Goal: Task Accomplishment & Management: Use online tool/utility

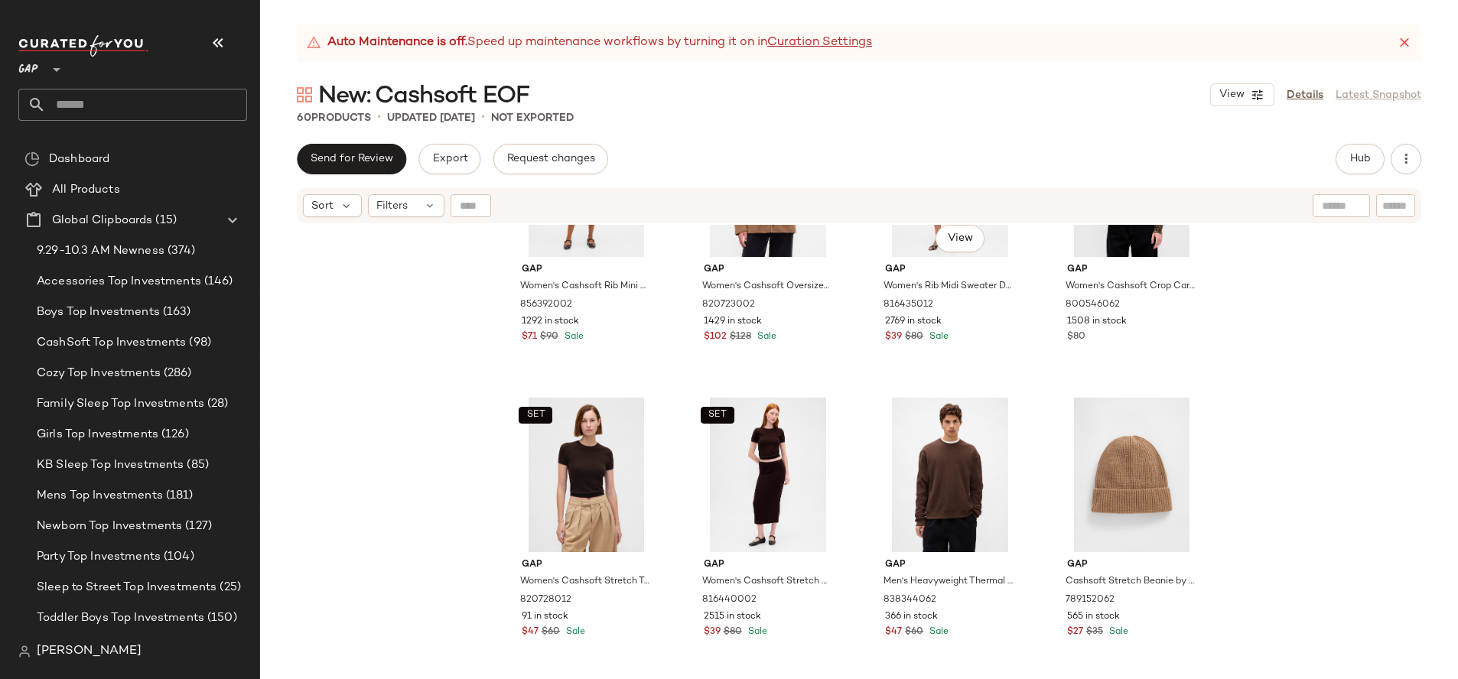
scroll to position [1416, 0]
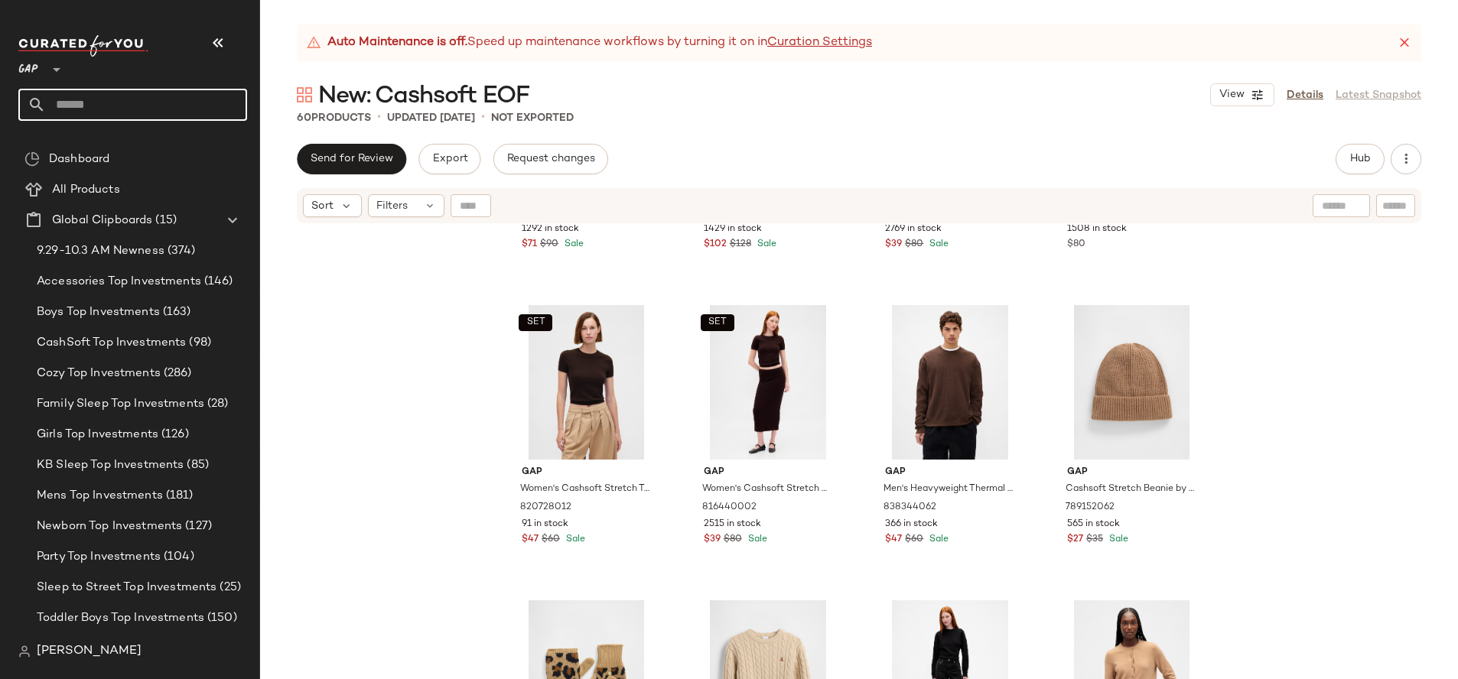
click at [174, 113] on input "text" at bounding box center [146, 105] width 201 height 32
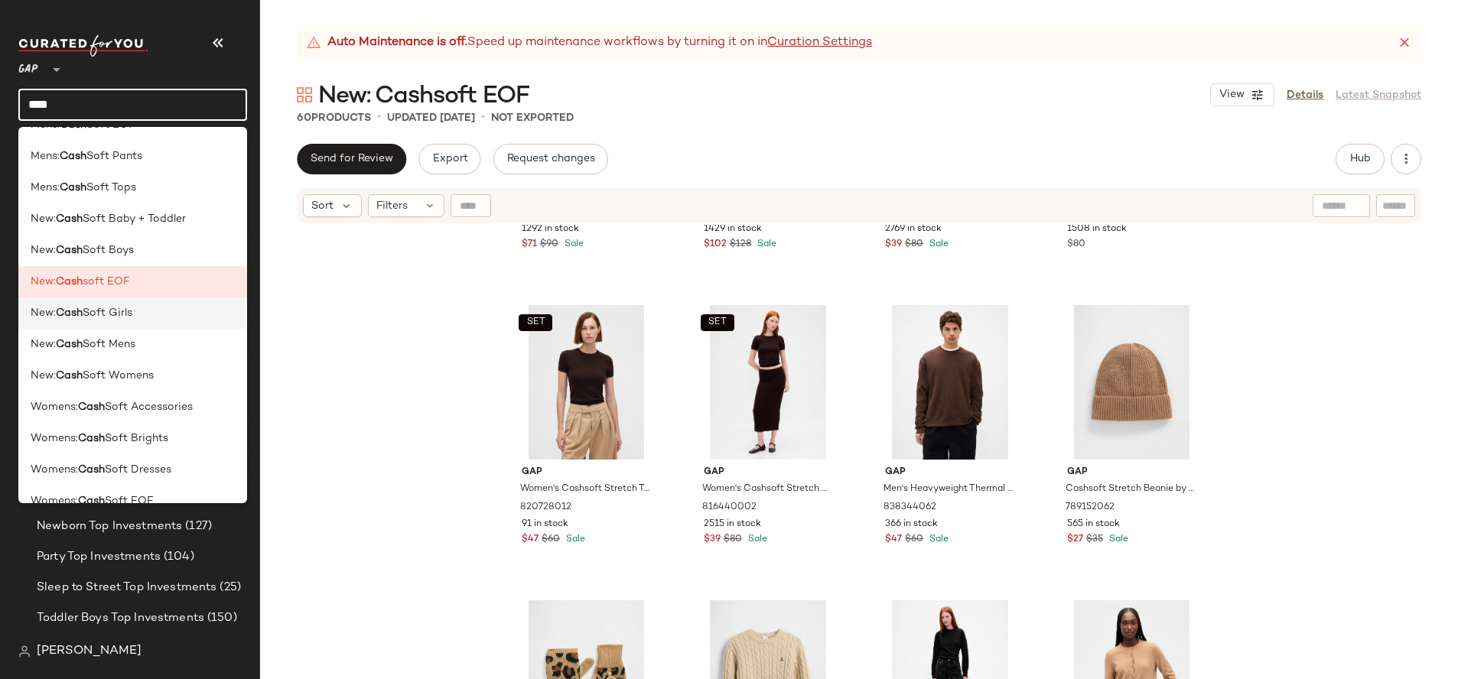
scroll to position [258, 0]
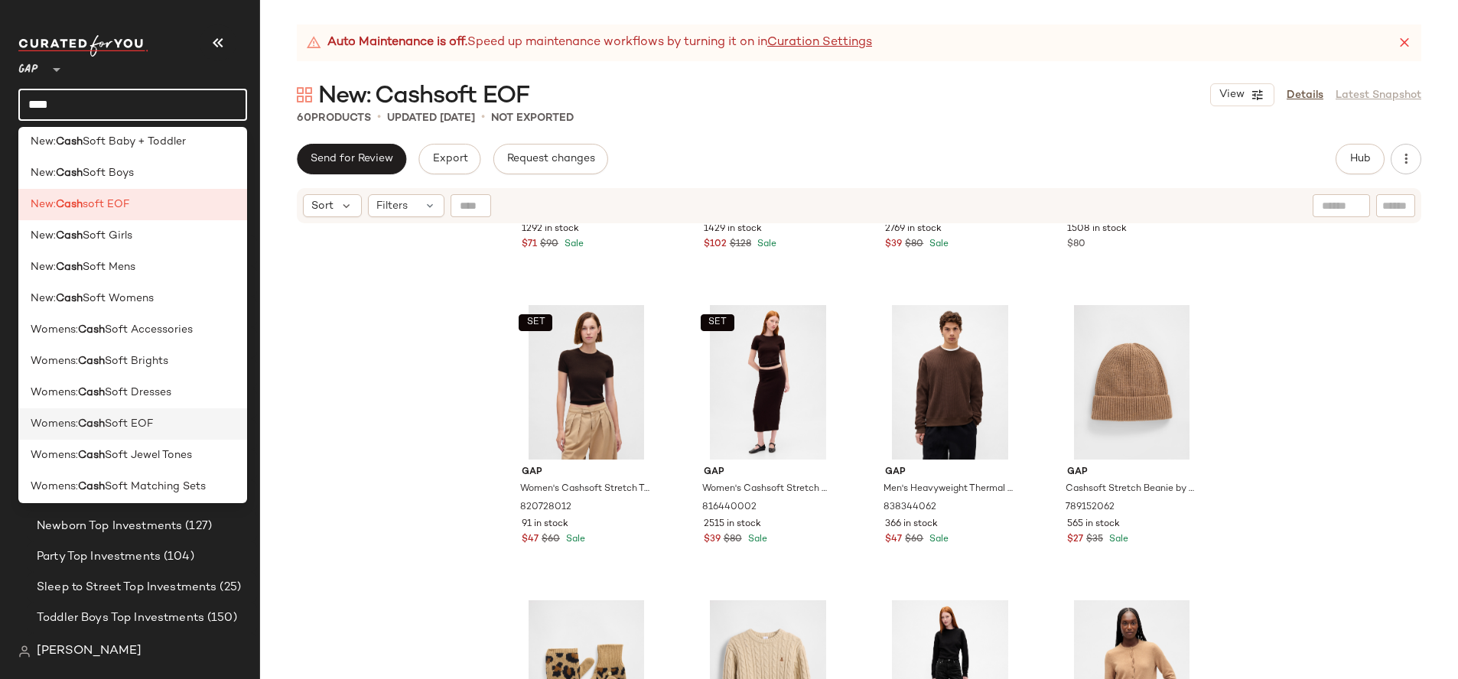
type input "****"
click at [161, 426] on div "Womens: Cash Soft EOF" at bounding box center [133, 424] width 204 height 16
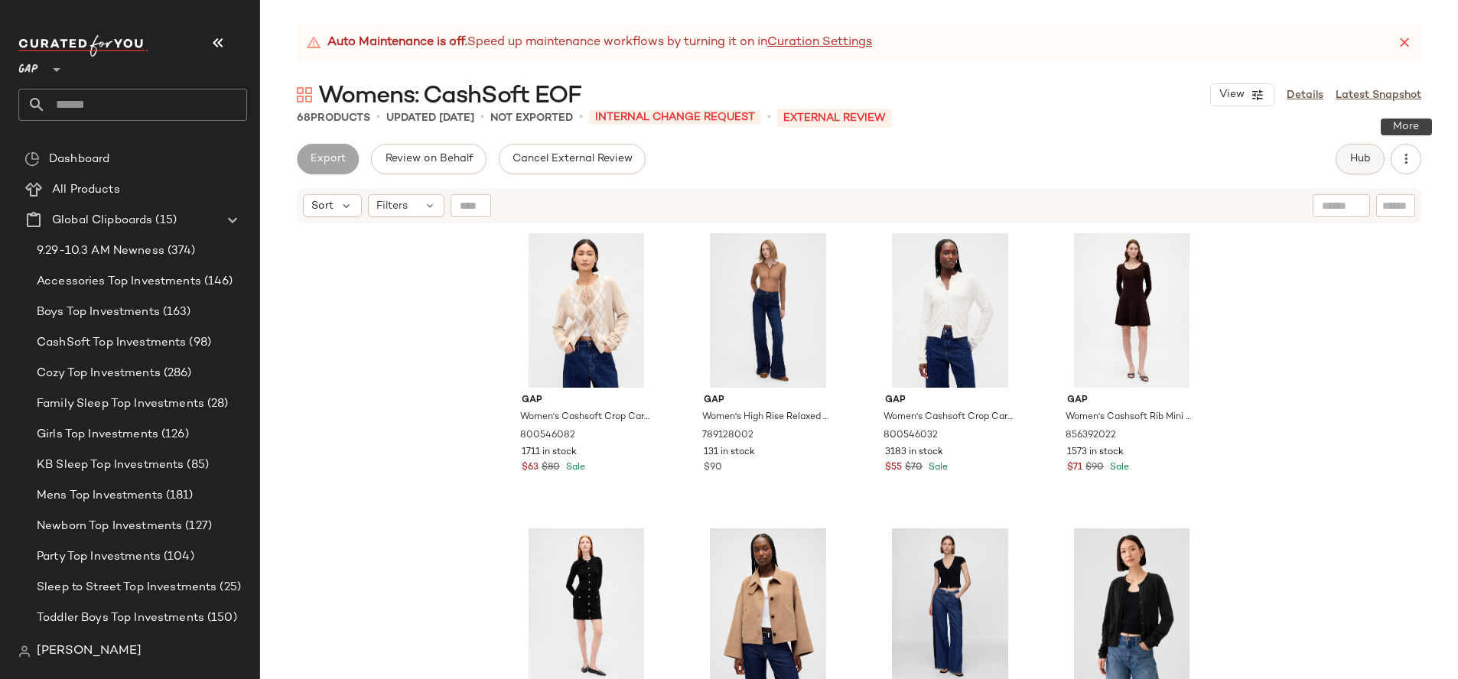
click at [1335, 155] on button "Hub" at bounding box center [1359, 159] width 49 height 31
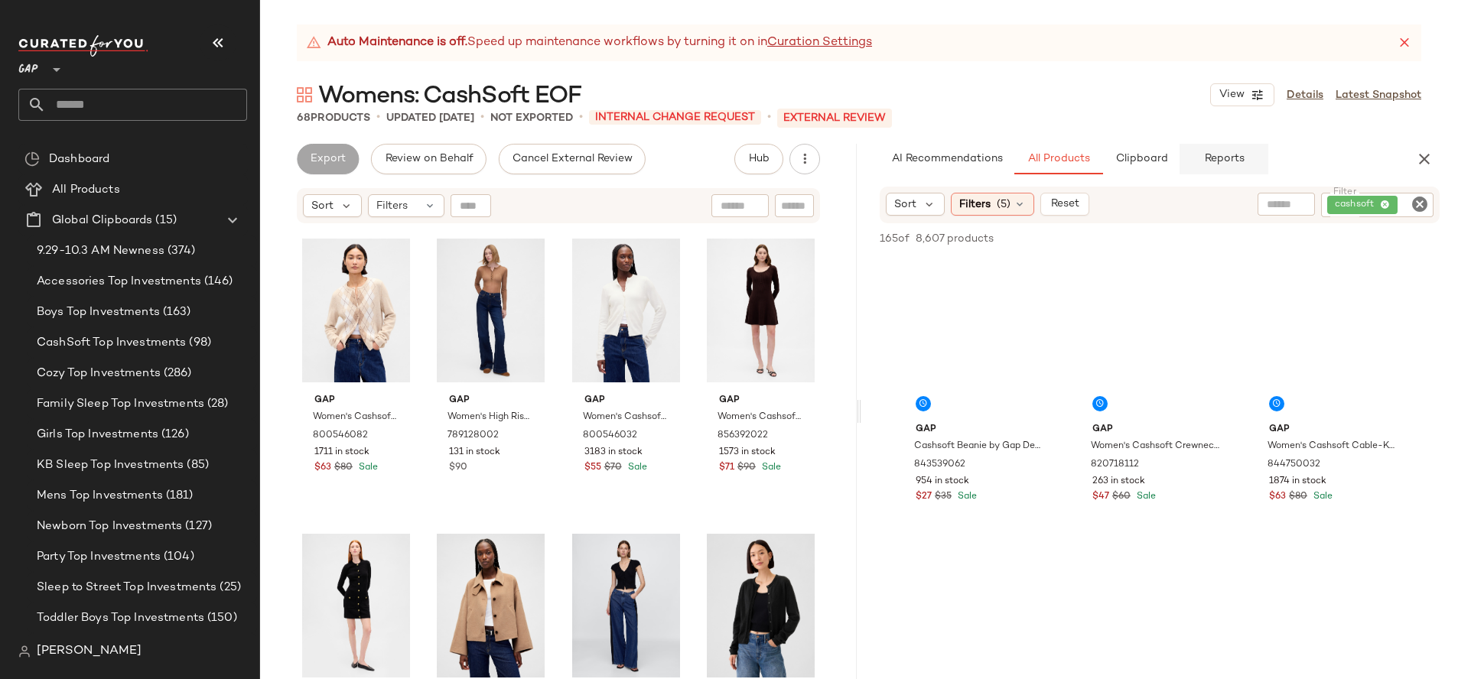
click at [1214, 166] on button "Reports" at bounding box center [1223, 159] width 89 height 31
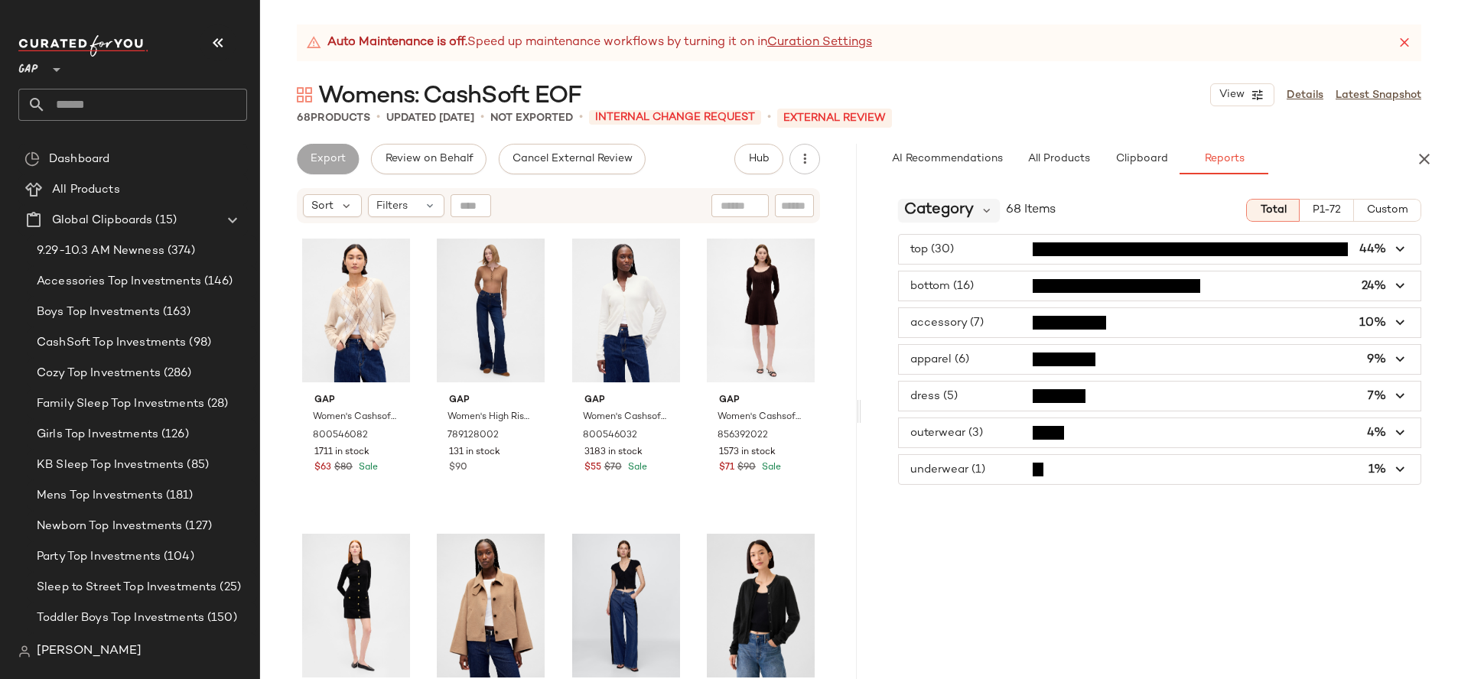
click at [964, 208] on span "Category" at bounding box center [939, 210] width 70 height 23
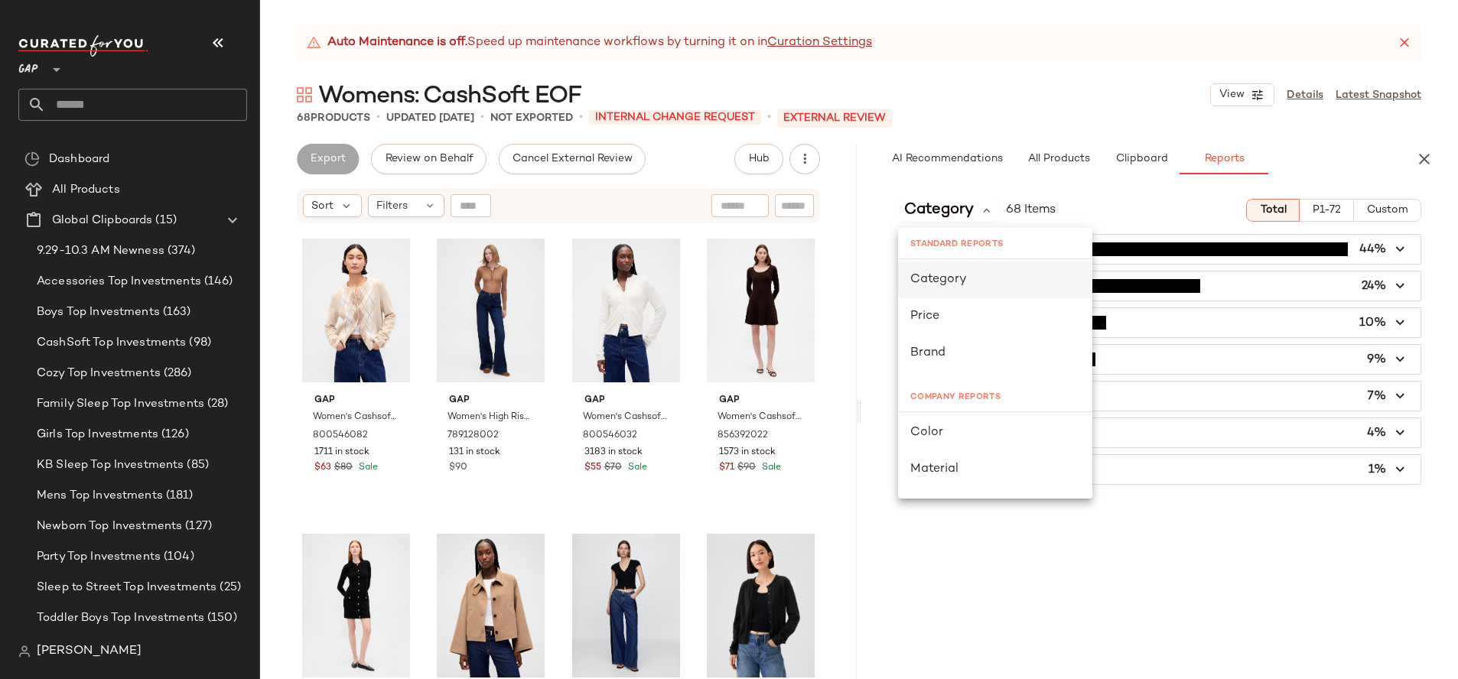
click at [977, 278] on div "Category" at bounding box center [995, 280] width 170 height 18
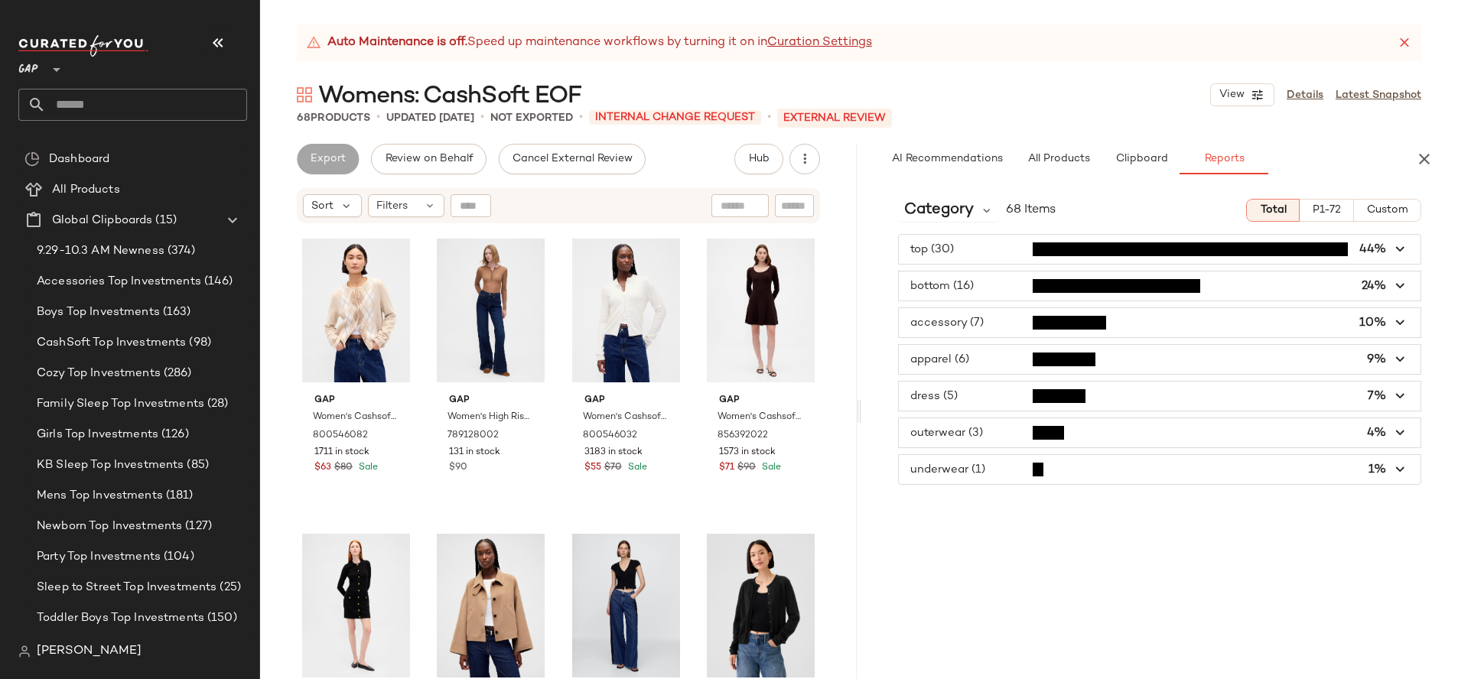
click at [967, 319] on span "button" at bounding box center [1160, 322] width 522 height 29
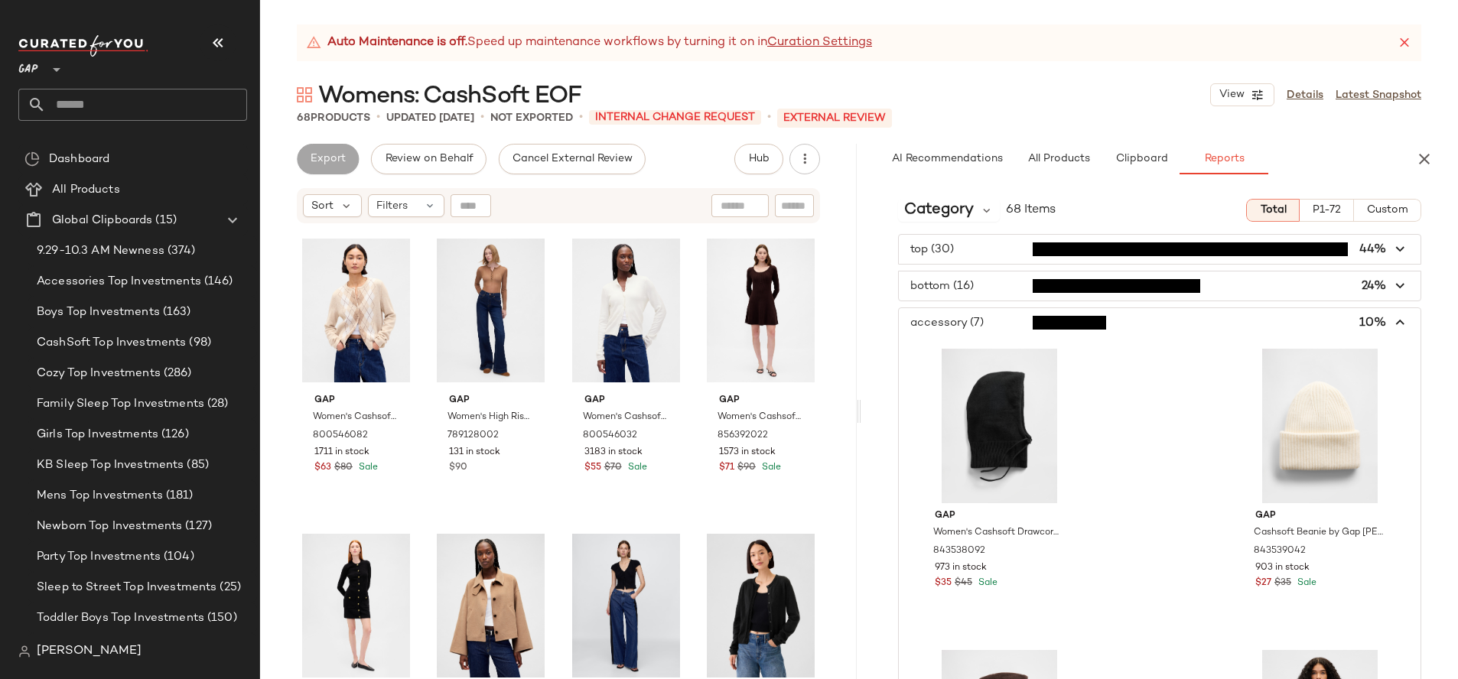
click at [1215, 327] on span "button" at bounding box center [1160, 322] width 522 height 29
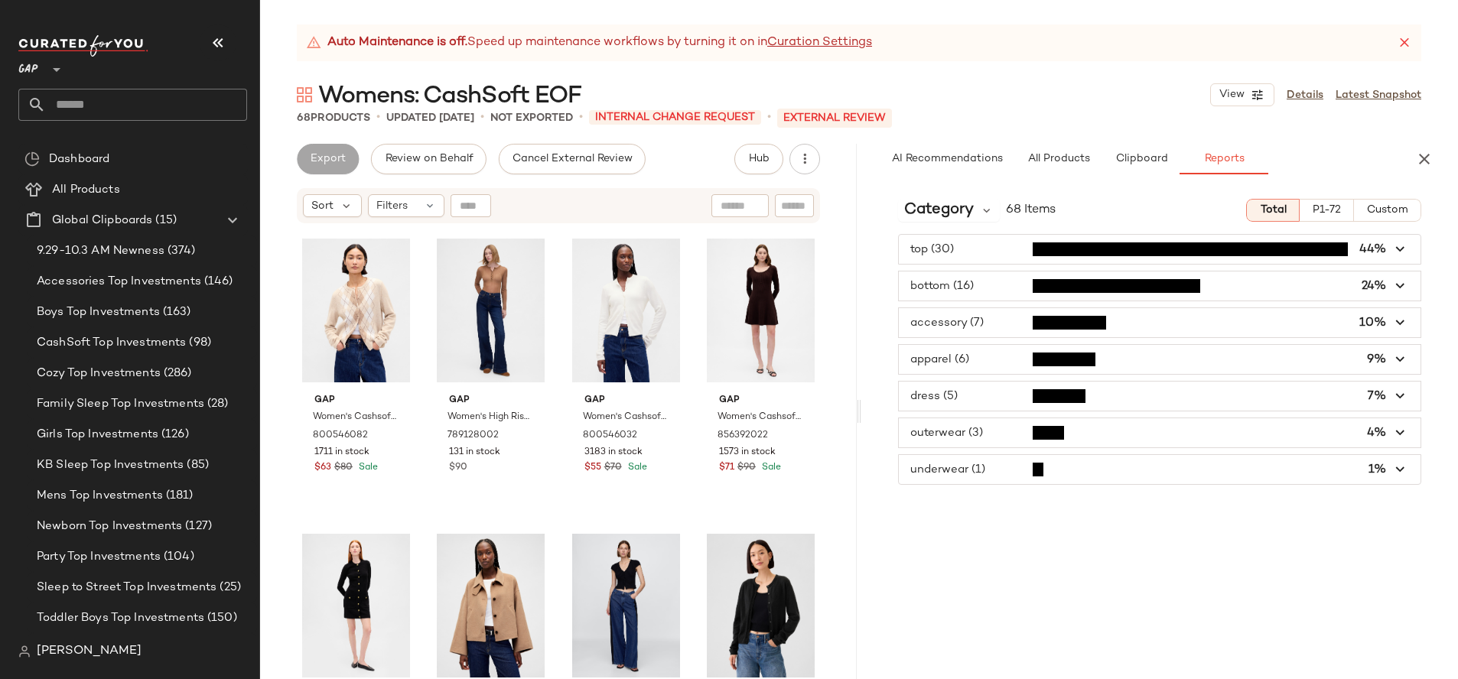
click at [1162, 463] on span "button" at bounding box center [1160, 469] width 522 height 29
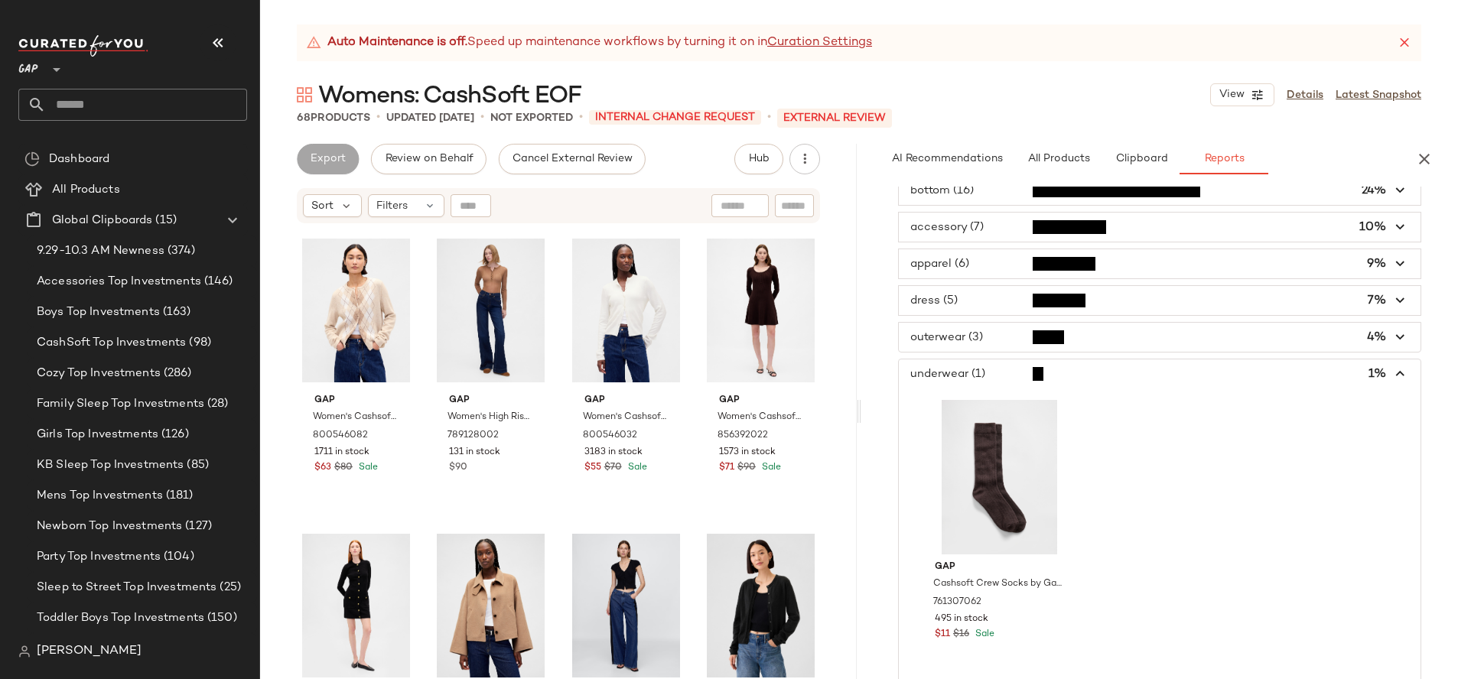
scroll to position [107, 0]
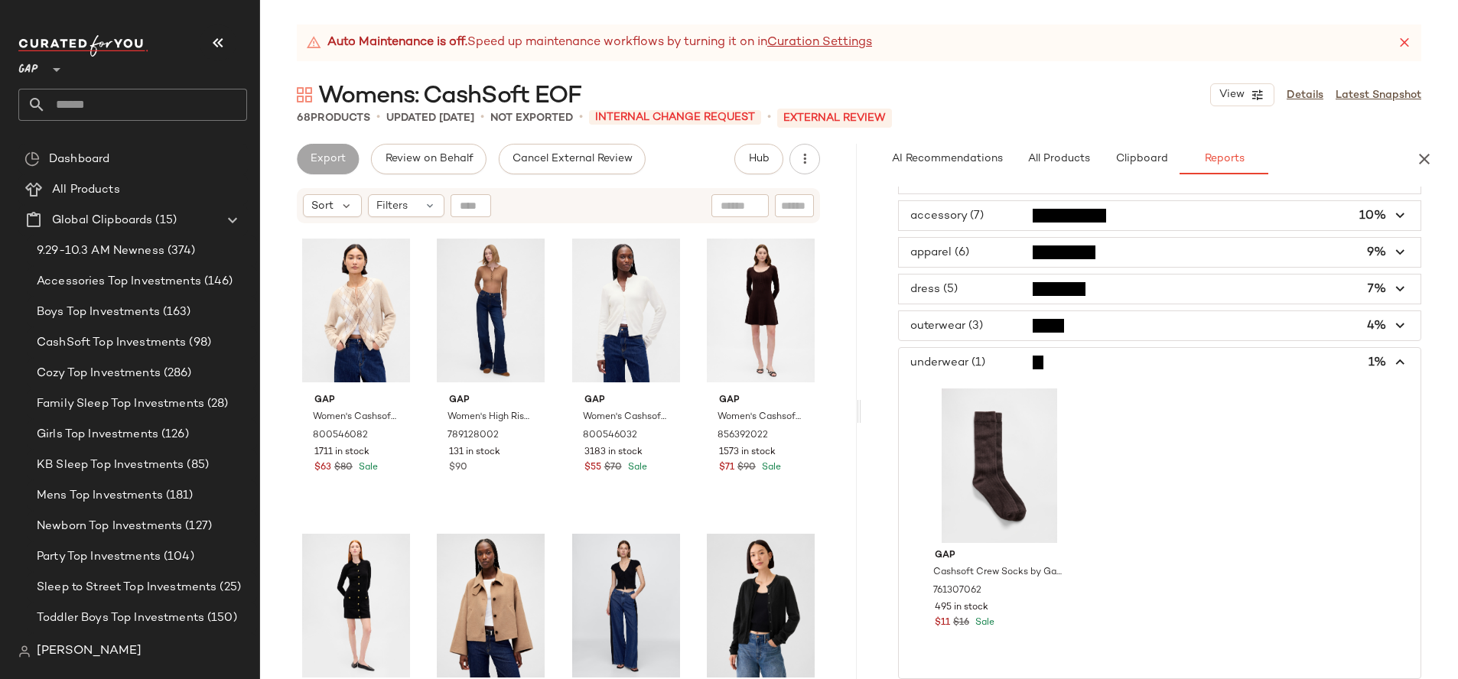
click at [1110, 314] on span "button" at bounding box center [1160, 325] width 522 height 29
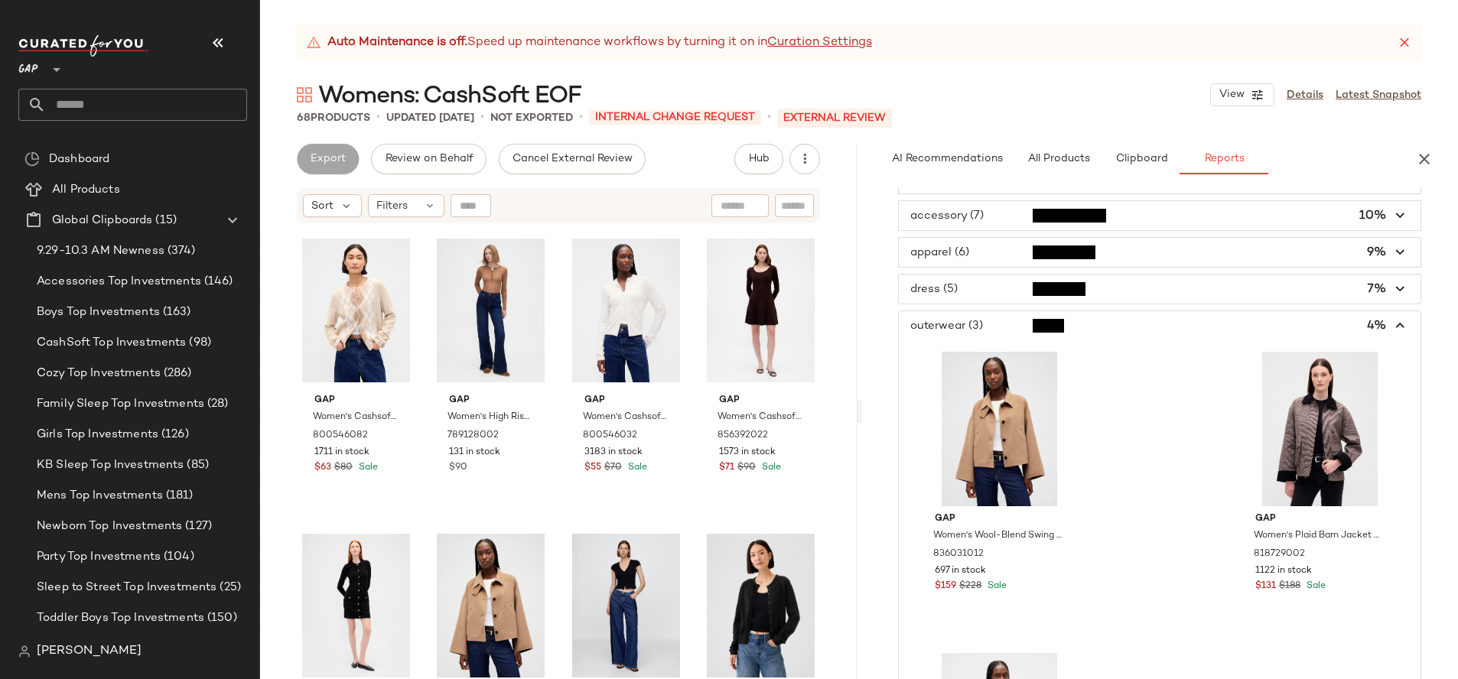
click at [1175, 333] on span "button" at bounding box center [1160, 325] width 522 height 29
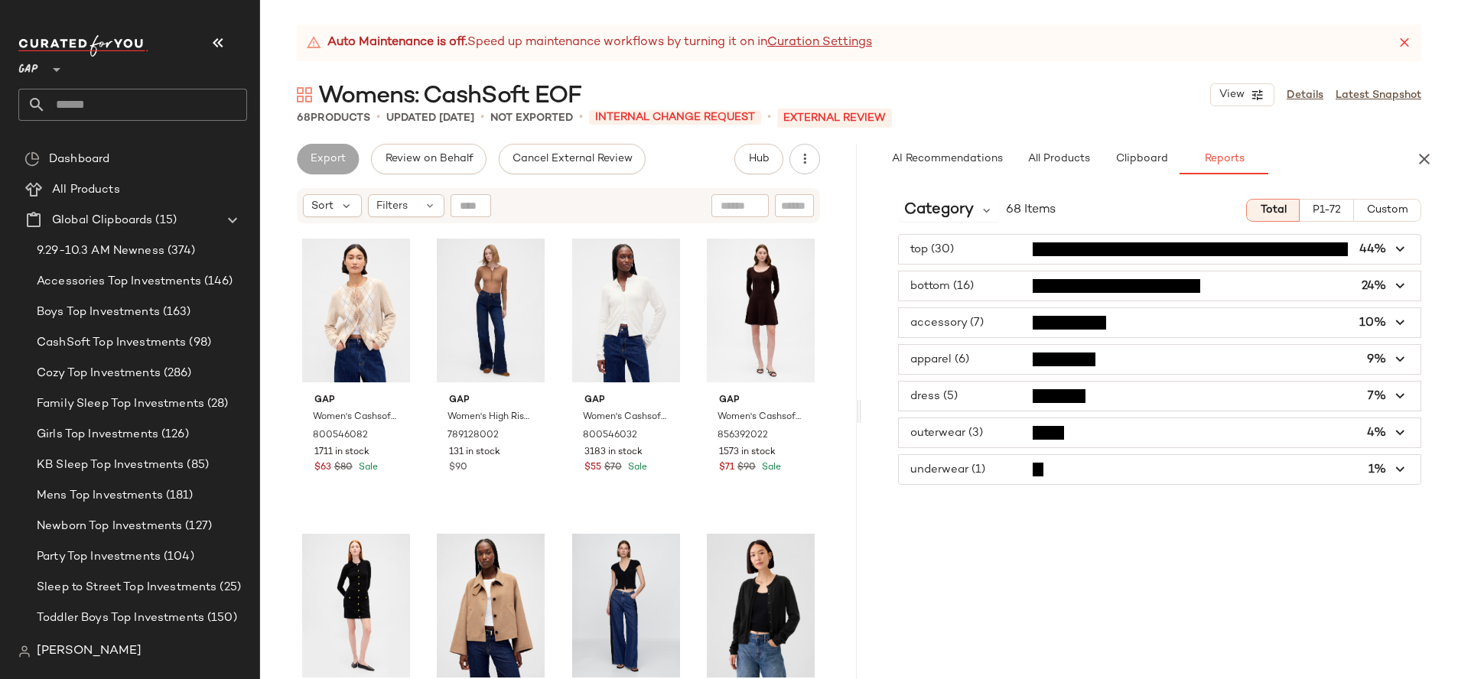
scroll to position [0, 0]
click at [1317, 95] on link "Details" at bounding box center [1304, 95] width 37 height 16
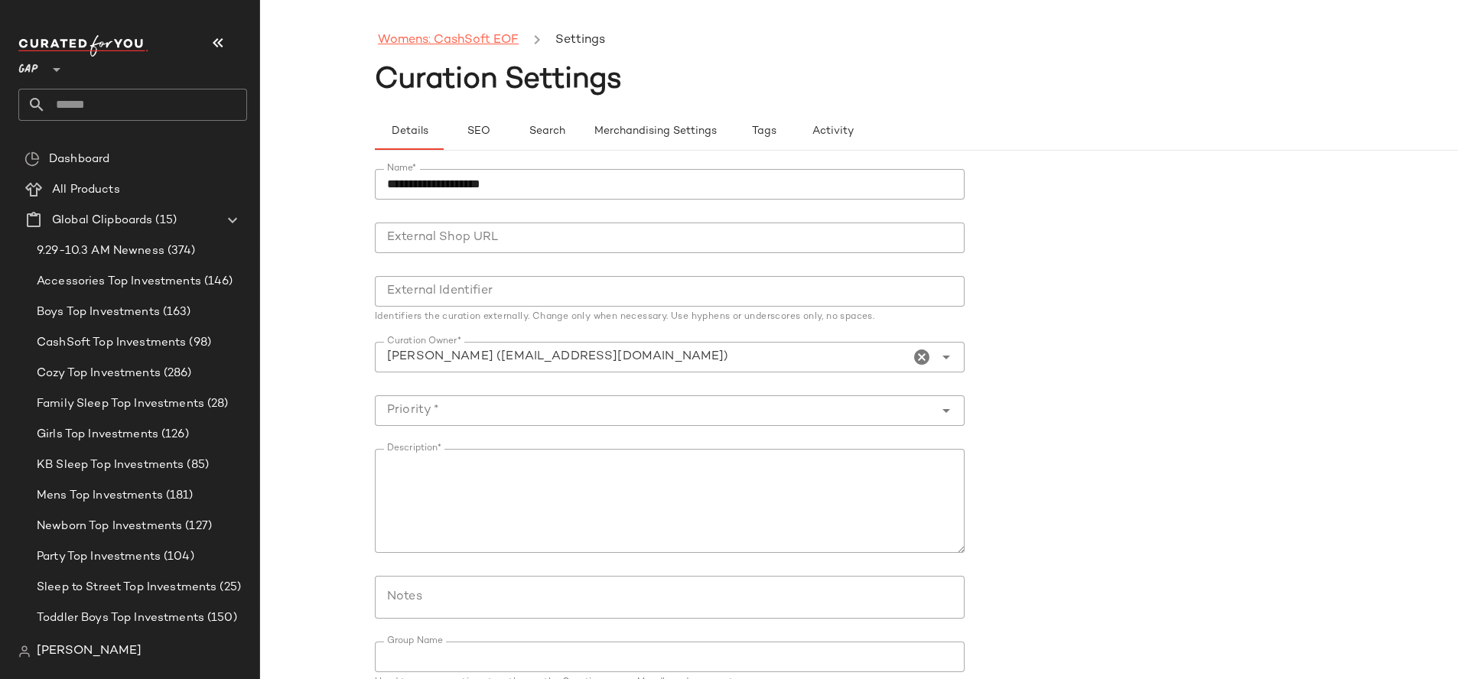
click at [511, 37] on link "Womens: CashSoft EOF" at bounding box center [448, 41] width 141 height 20
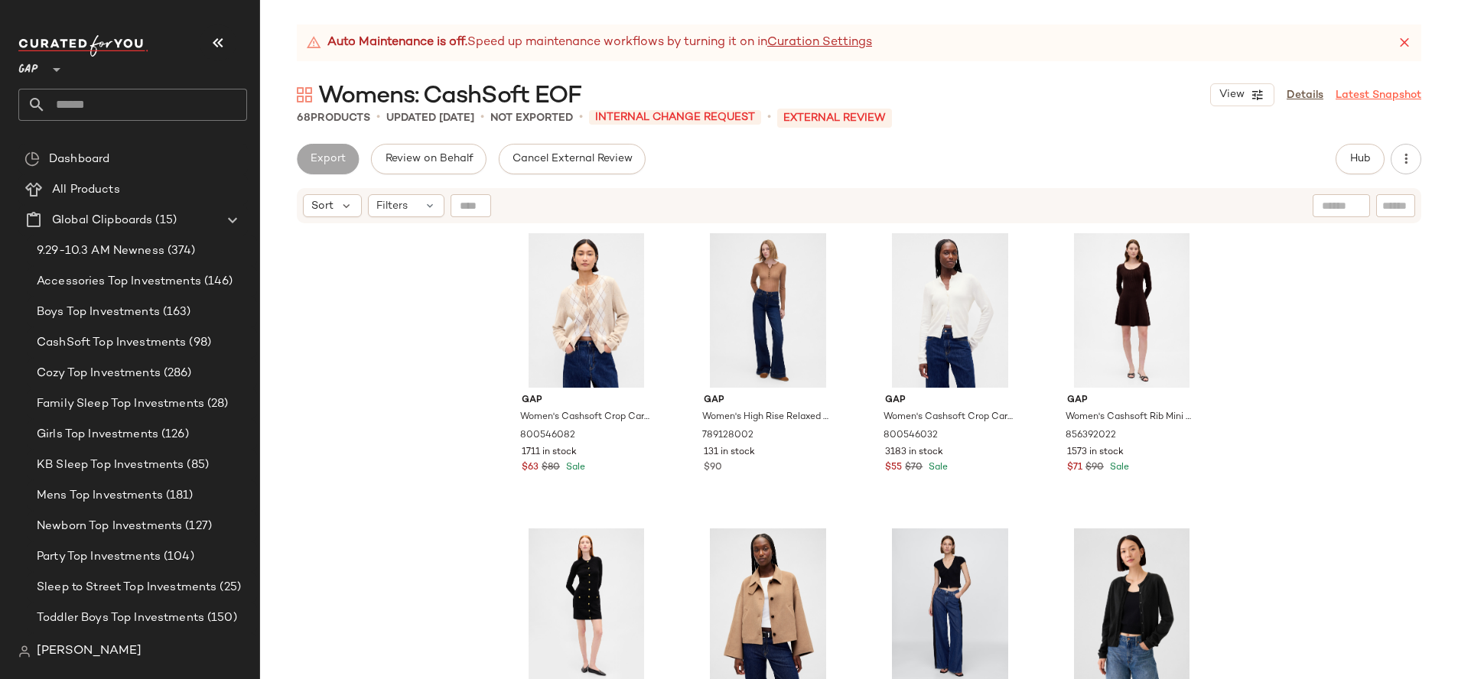
click at [1384, 95] on link "Latest Snapshot" at bounding box center [1378, 95] width 86 height 16
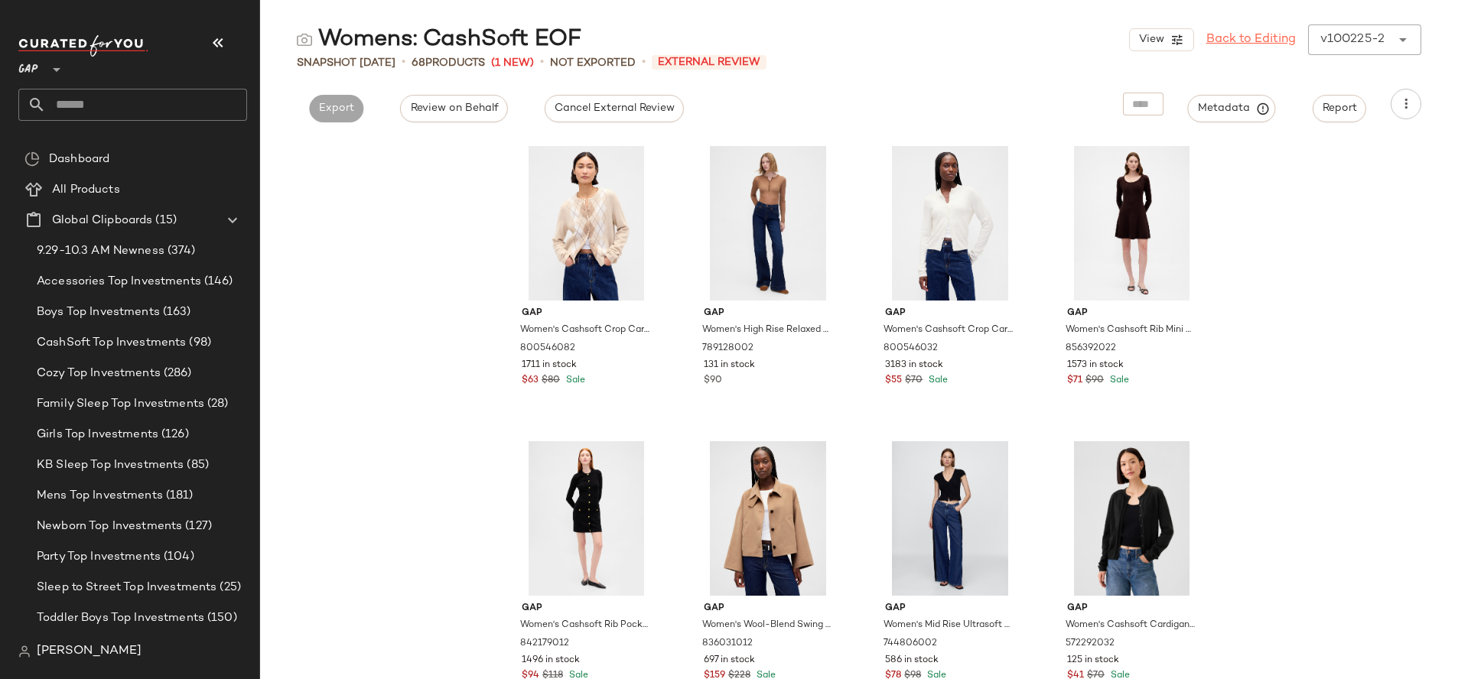
click at [1272, 36] on link "Back to Editing" at bounding box center [1250, 40] width 89 height 18
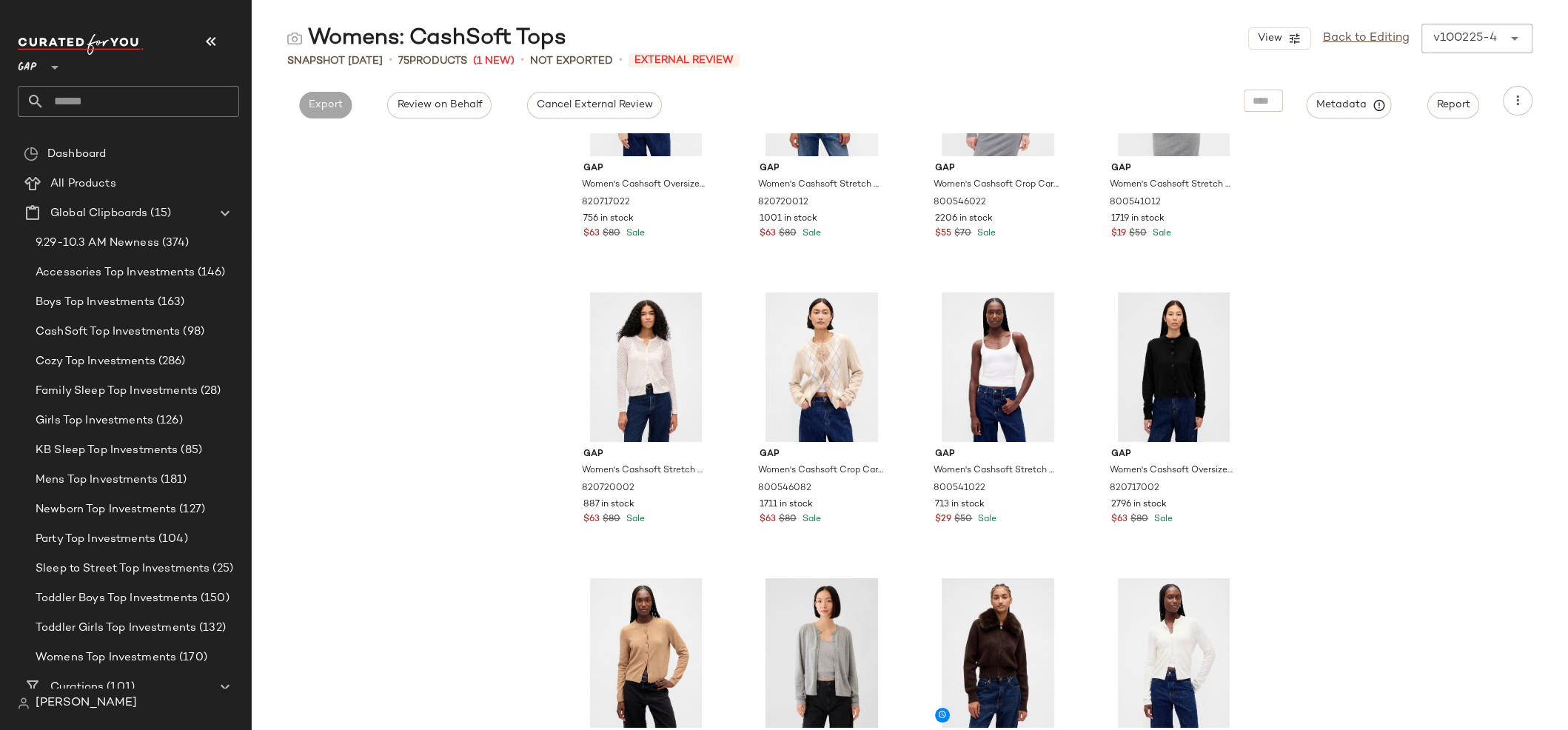
scroll to position [272, 0]
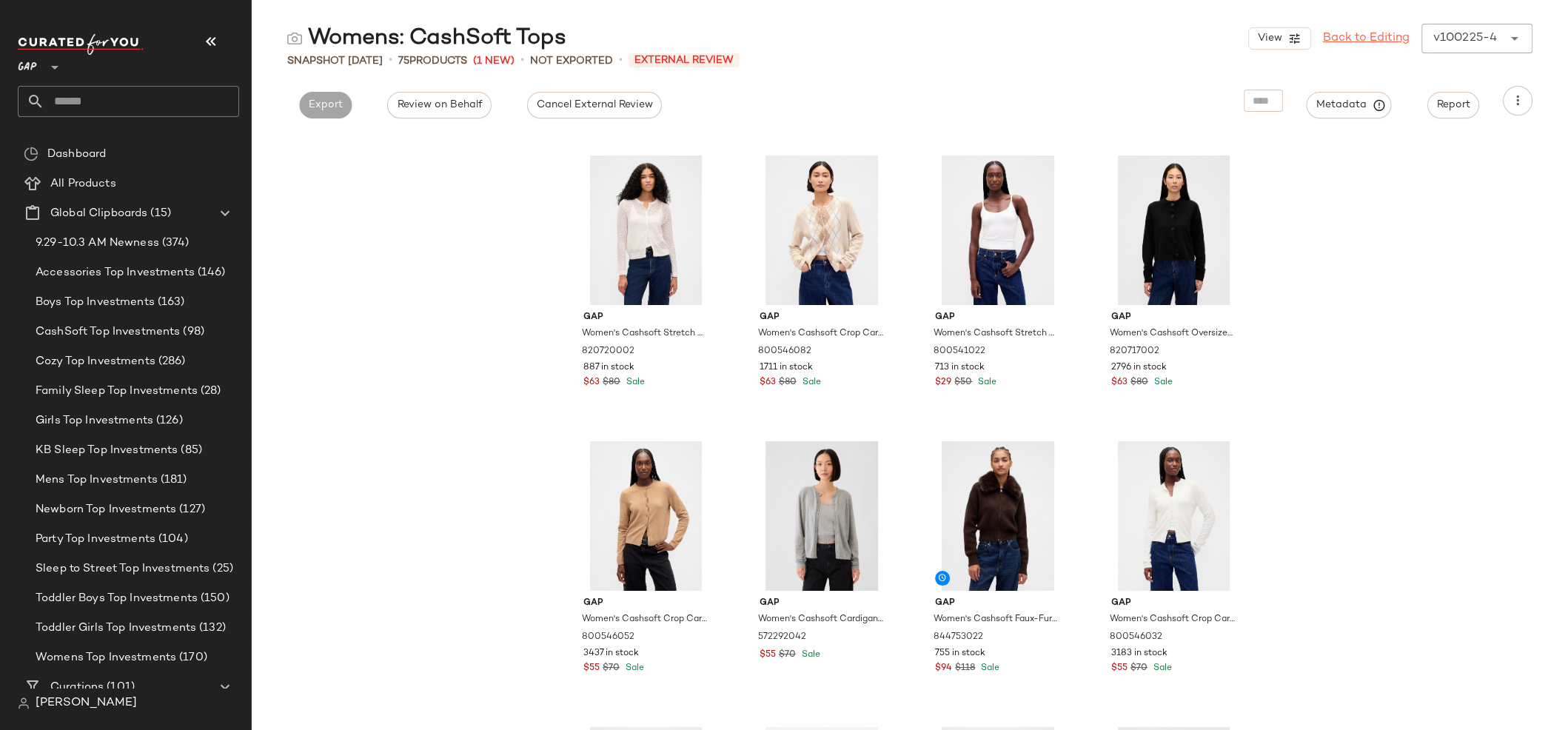
click at [1367, 31] on link "Back to Editing" at bounding box center [1366, 39] width 86 height 17
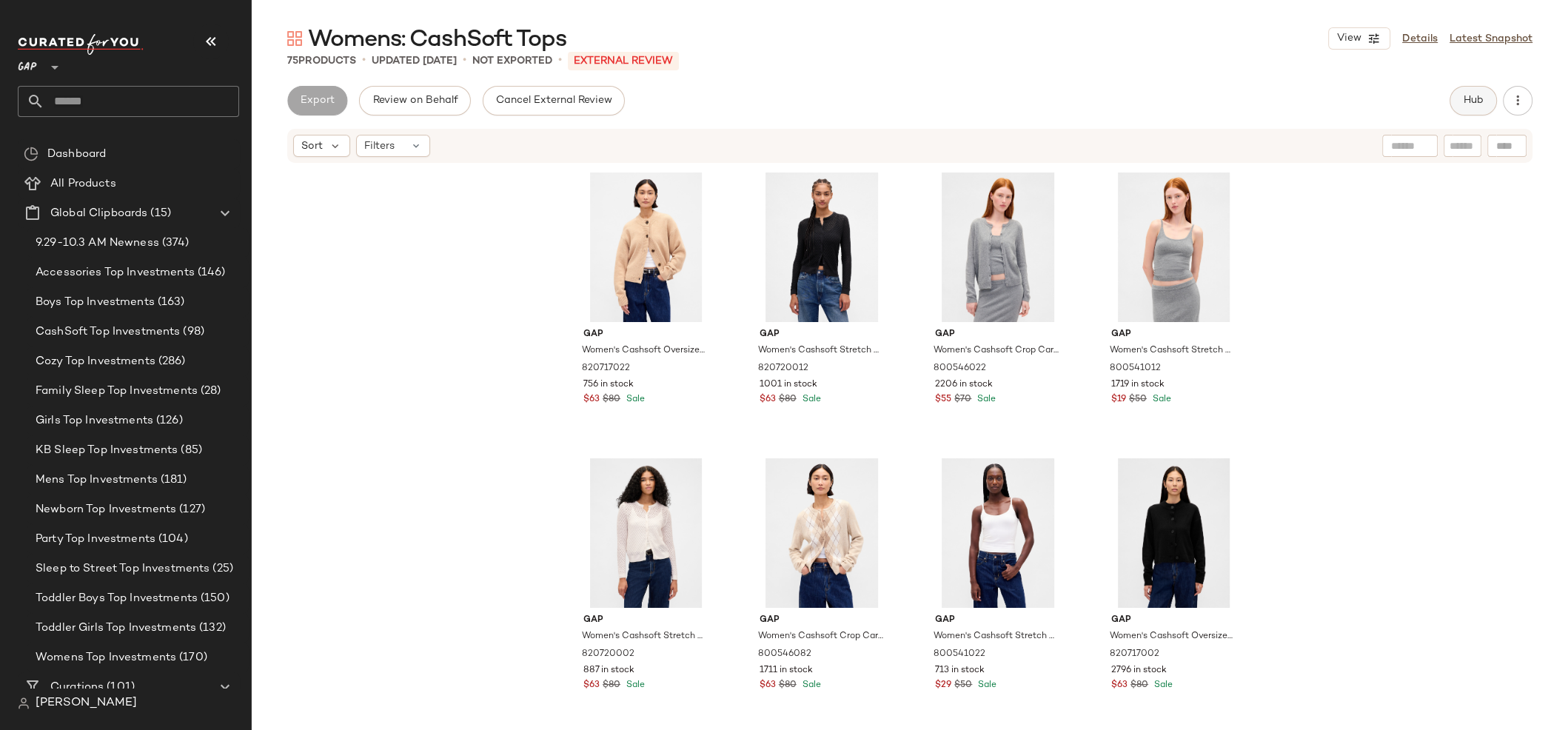
click at [1453, 108] on button "Hub" at bounding box center [1472, 101] width 47 height 30
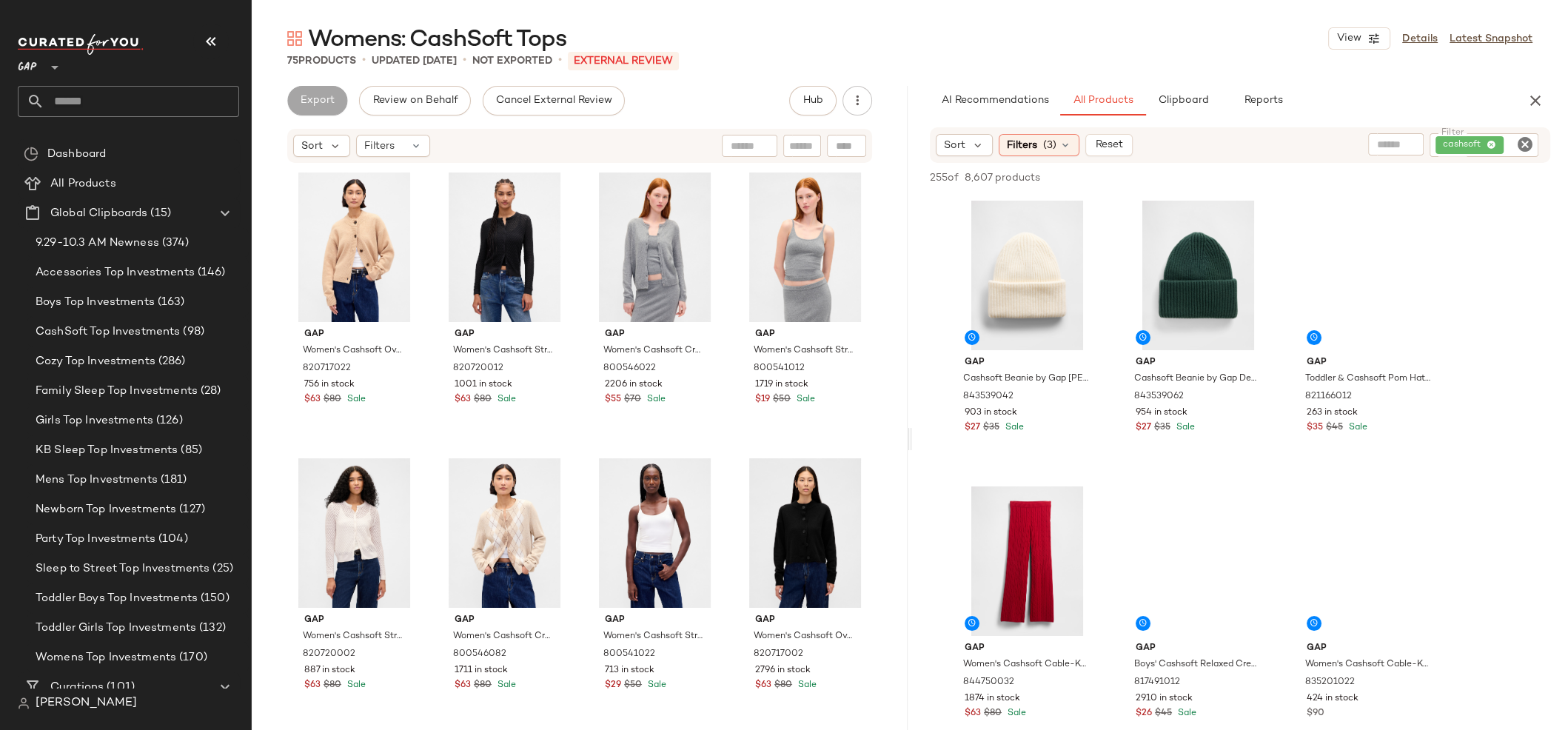
click at [1522, 144] on icon "Clear Filter" at bounding box center [1524, 144] width 17 height 17
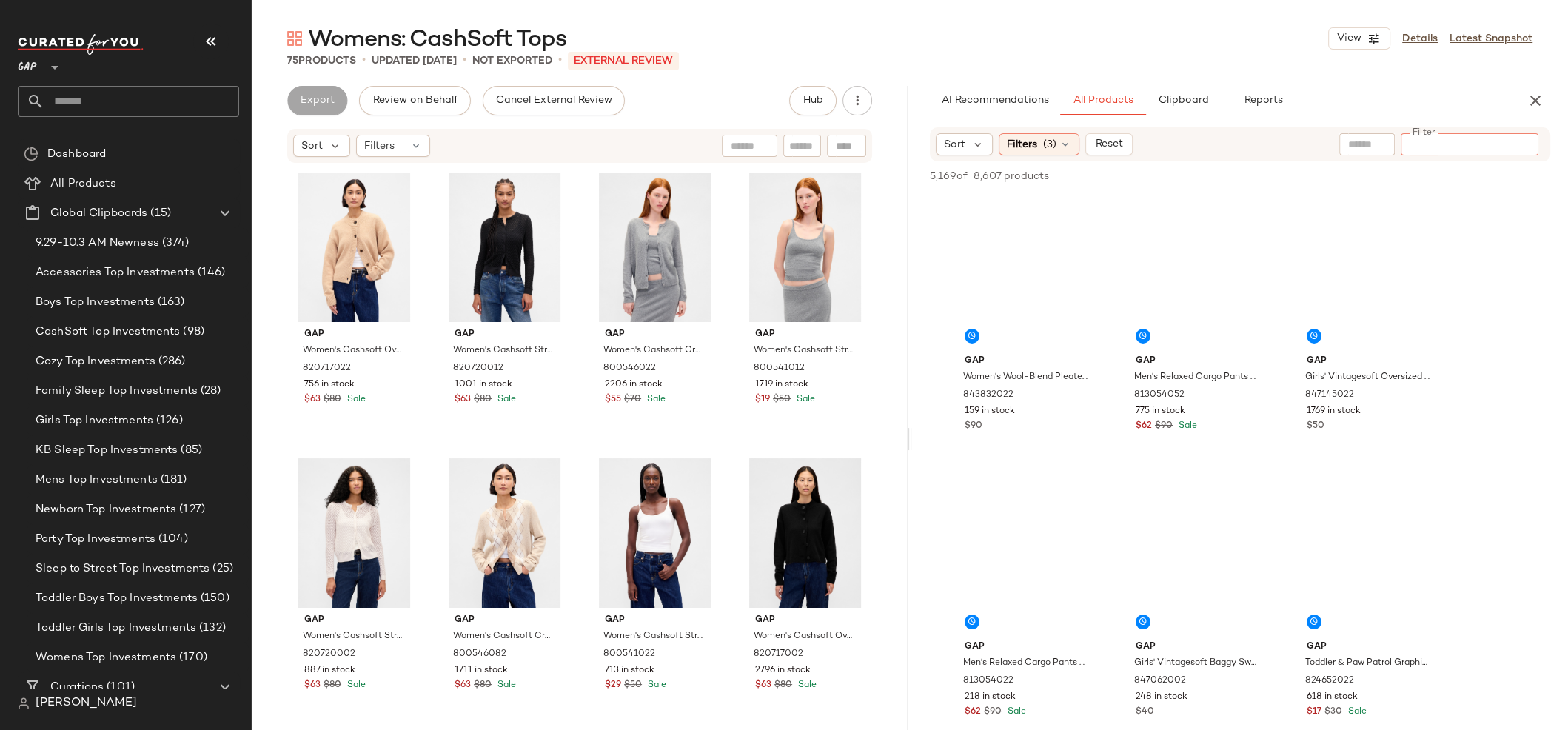
paste input "*********"
type input "*********"
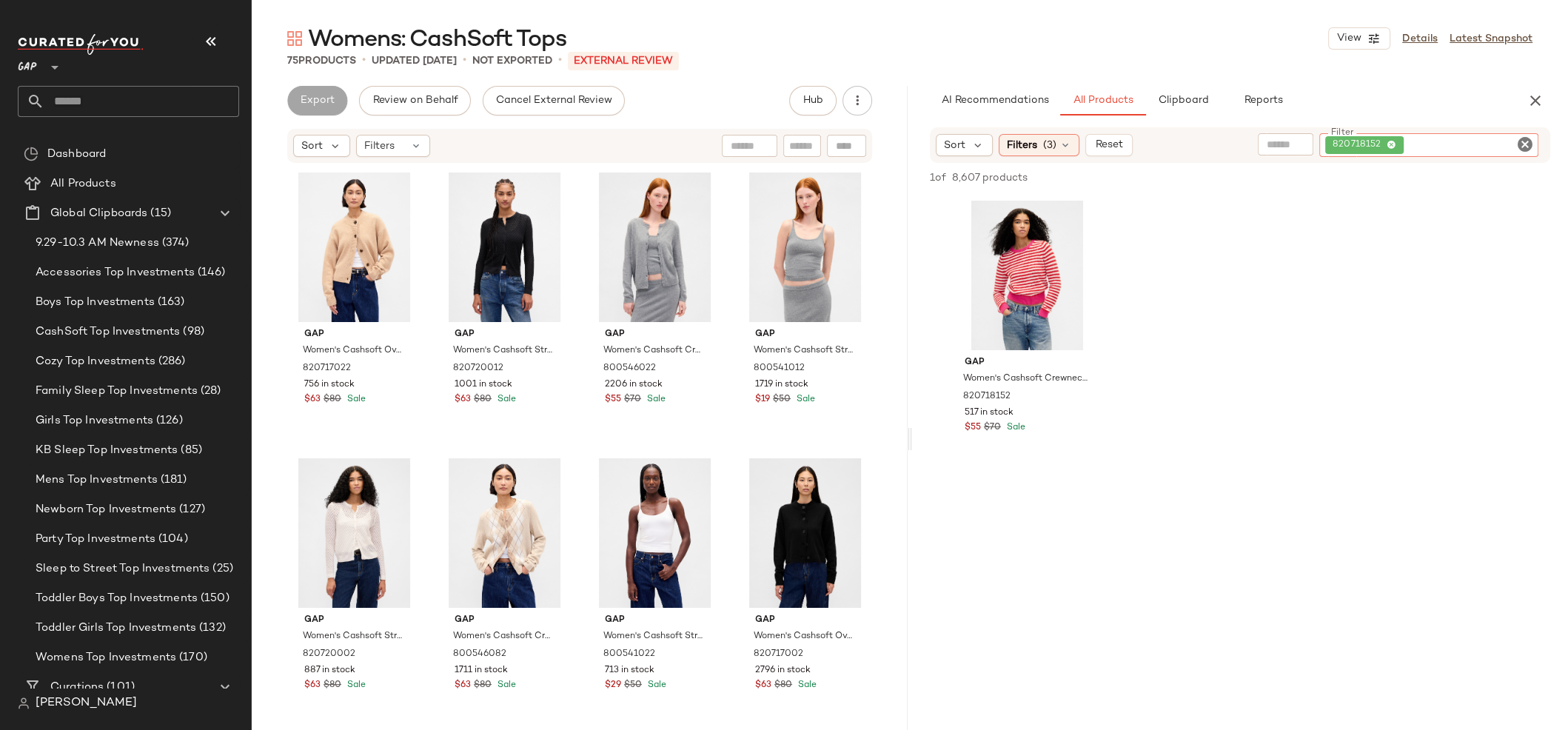
click at [1523, 146] on icon "Clear Filter" at bounding box center [1524, 144] width 17 height 17
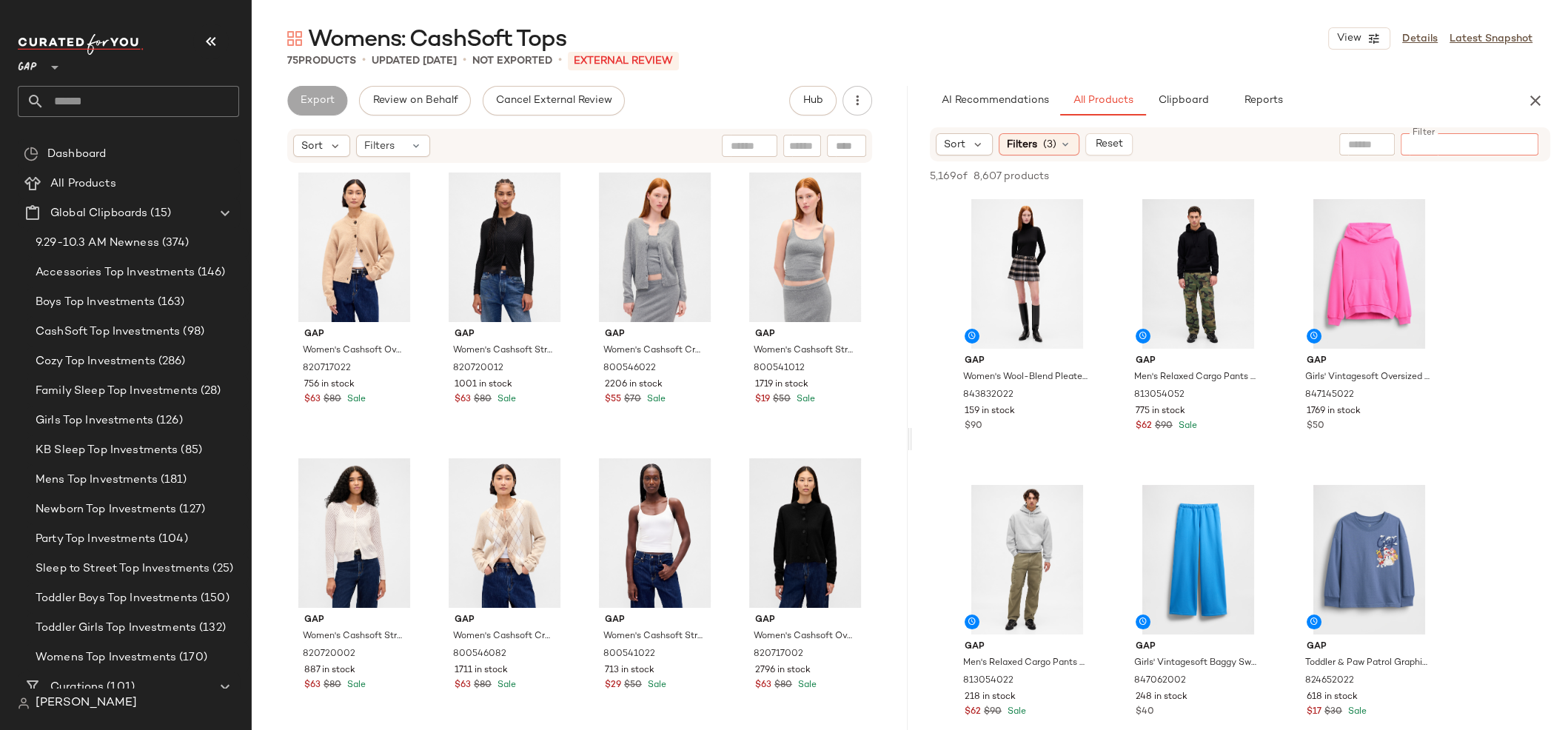
paste input "*********"
type input "*********"
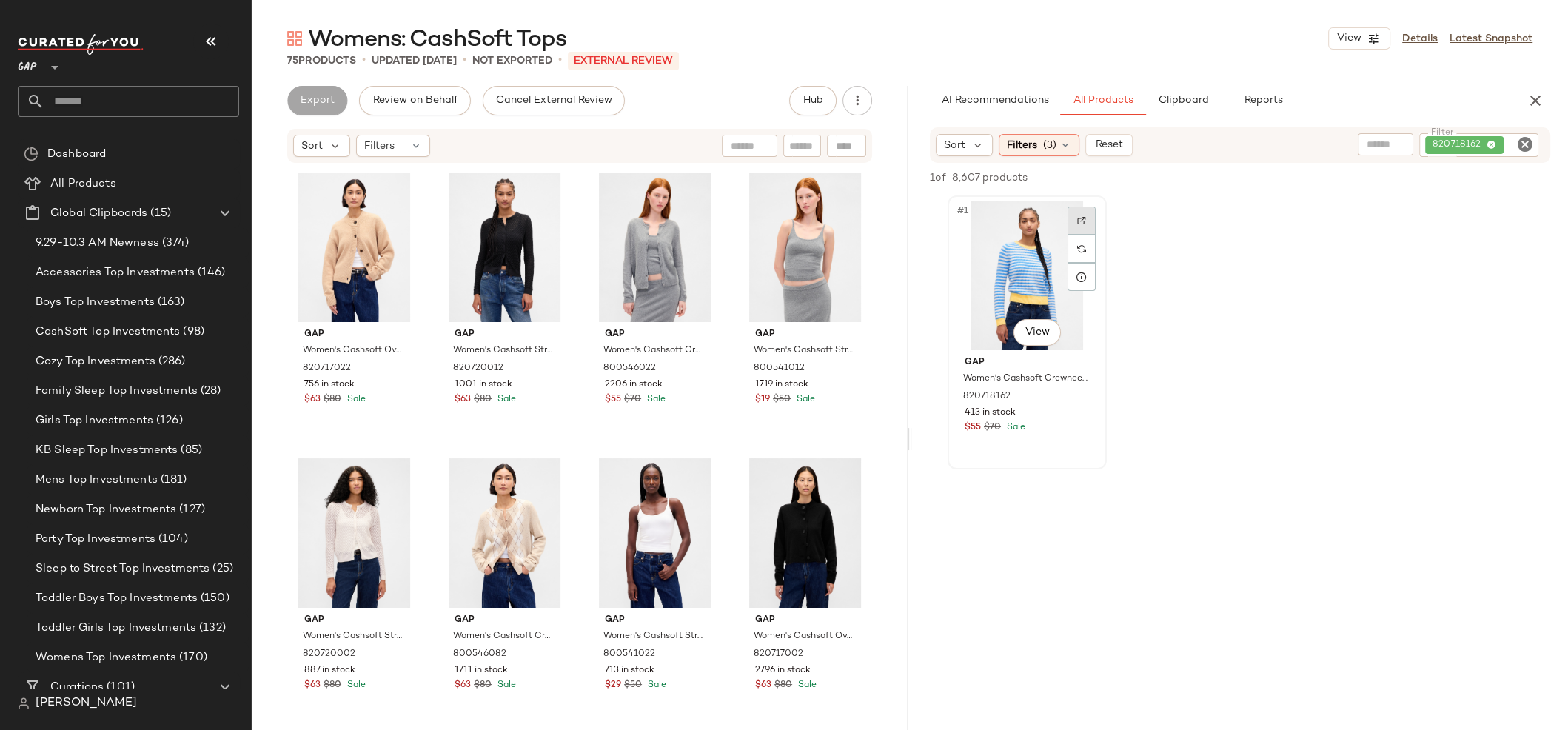
click at [1078, 224] on img at bounding box center [1081, 220] width 9 height 9
click at [130, 99] on input "text" at bounding box center [141, 102] width 195 height 31
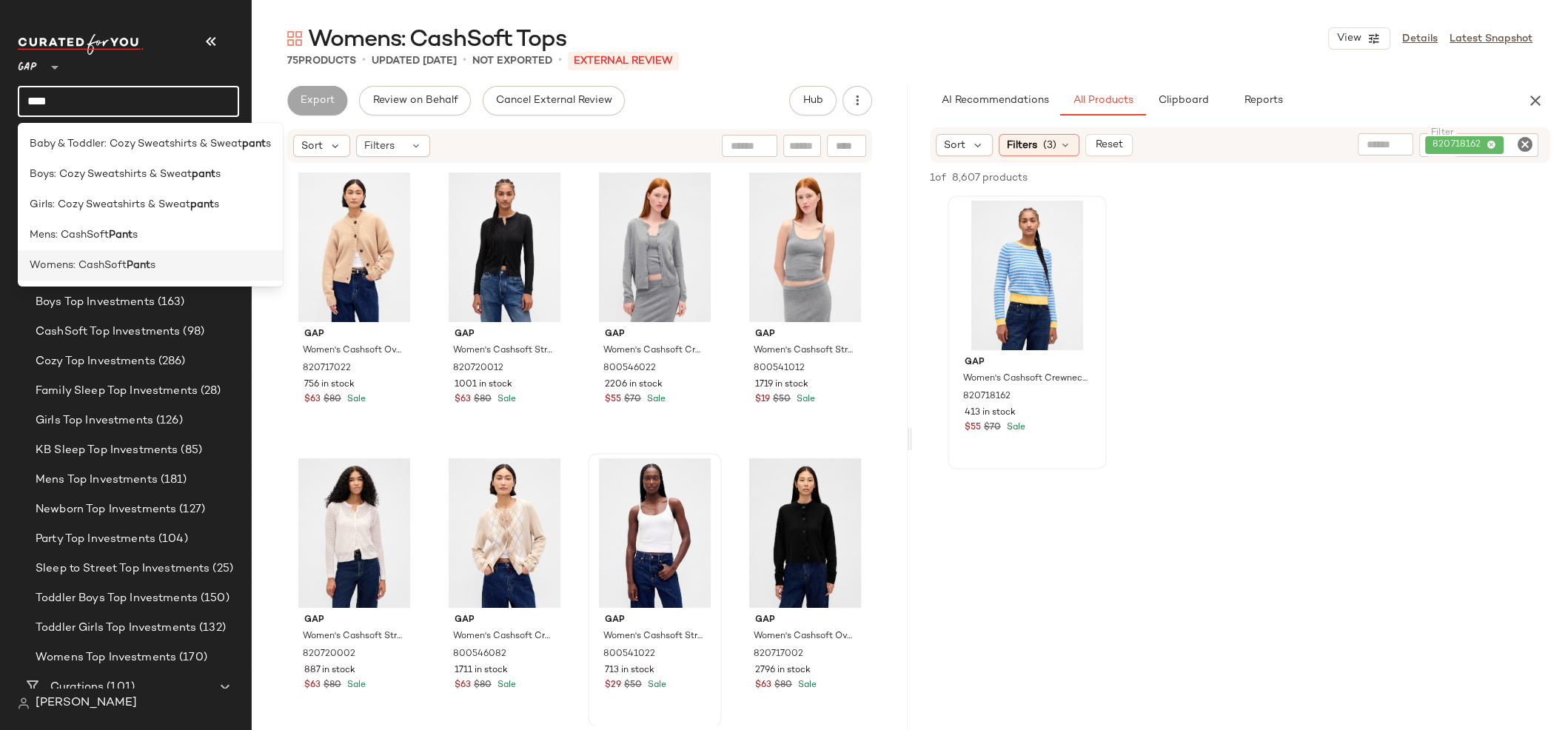
type input "****"
click at [181, 257] on div "Womens: CashSoft Pant s" at bounding box center [150, 264] width 265 height 30
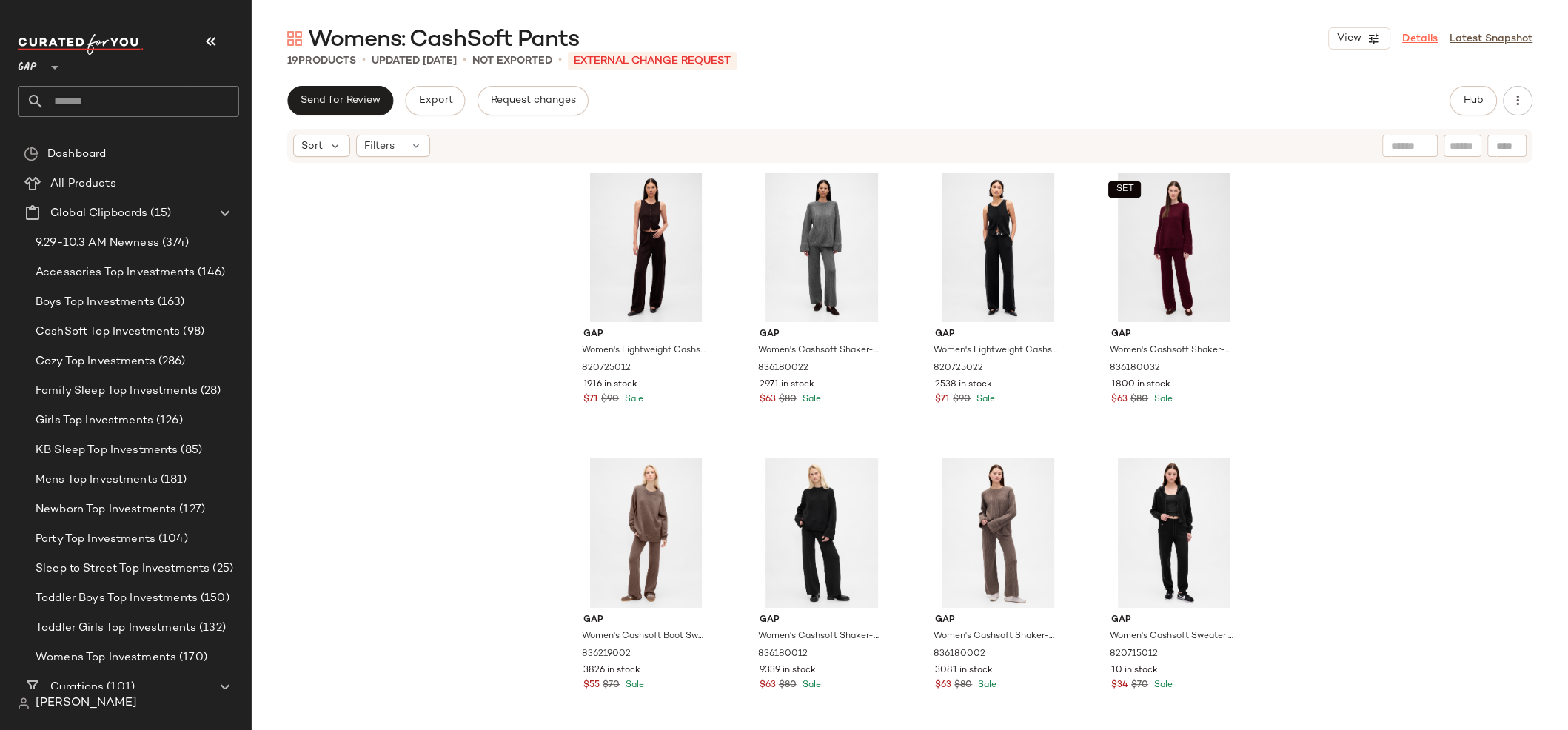
click at [1421, 31] on link "Details" at bounding box center [1419, 39] width 36 height 15
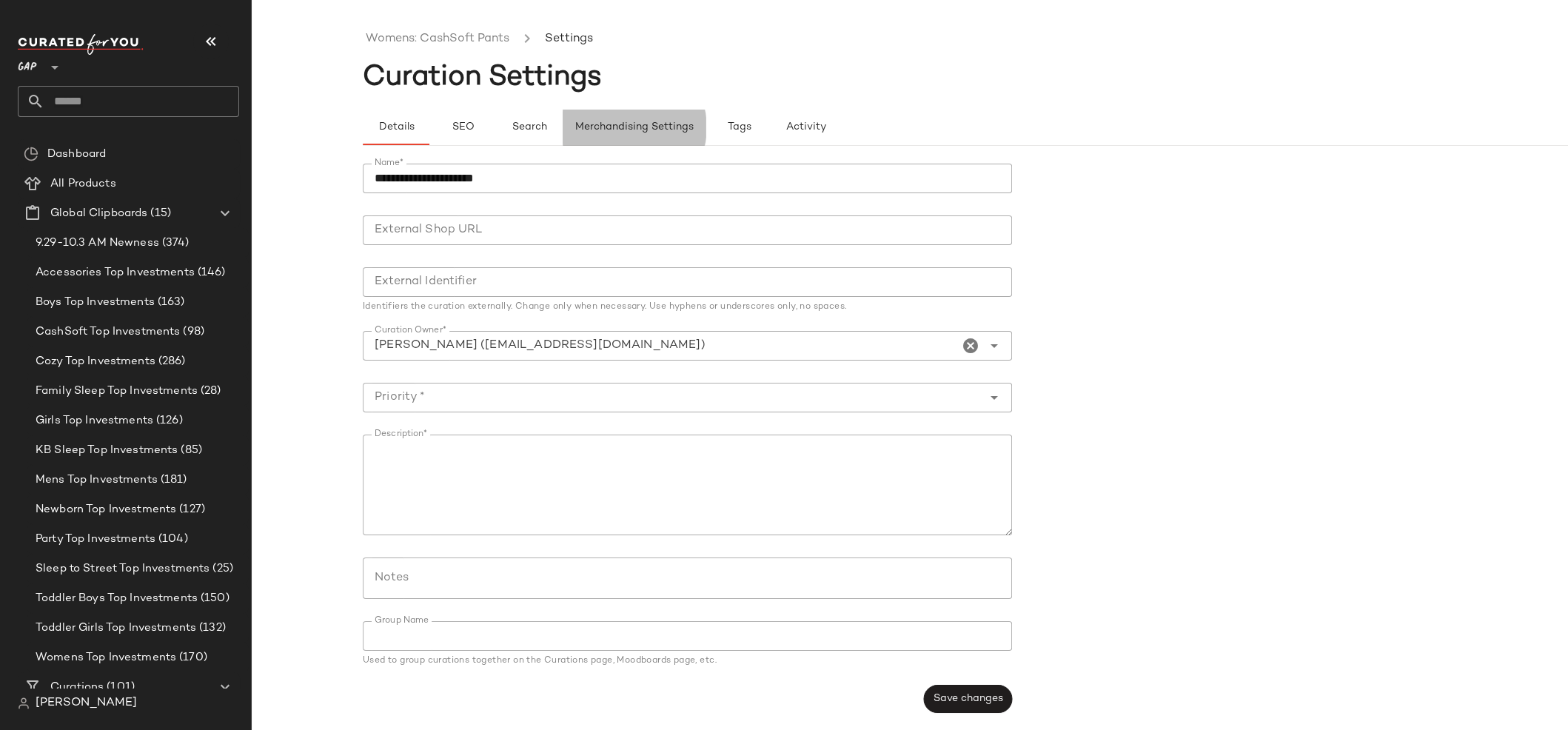
click at [668, 115] on button "Merchandising Settings" at bounding box center [634, 127] width 143 height 36
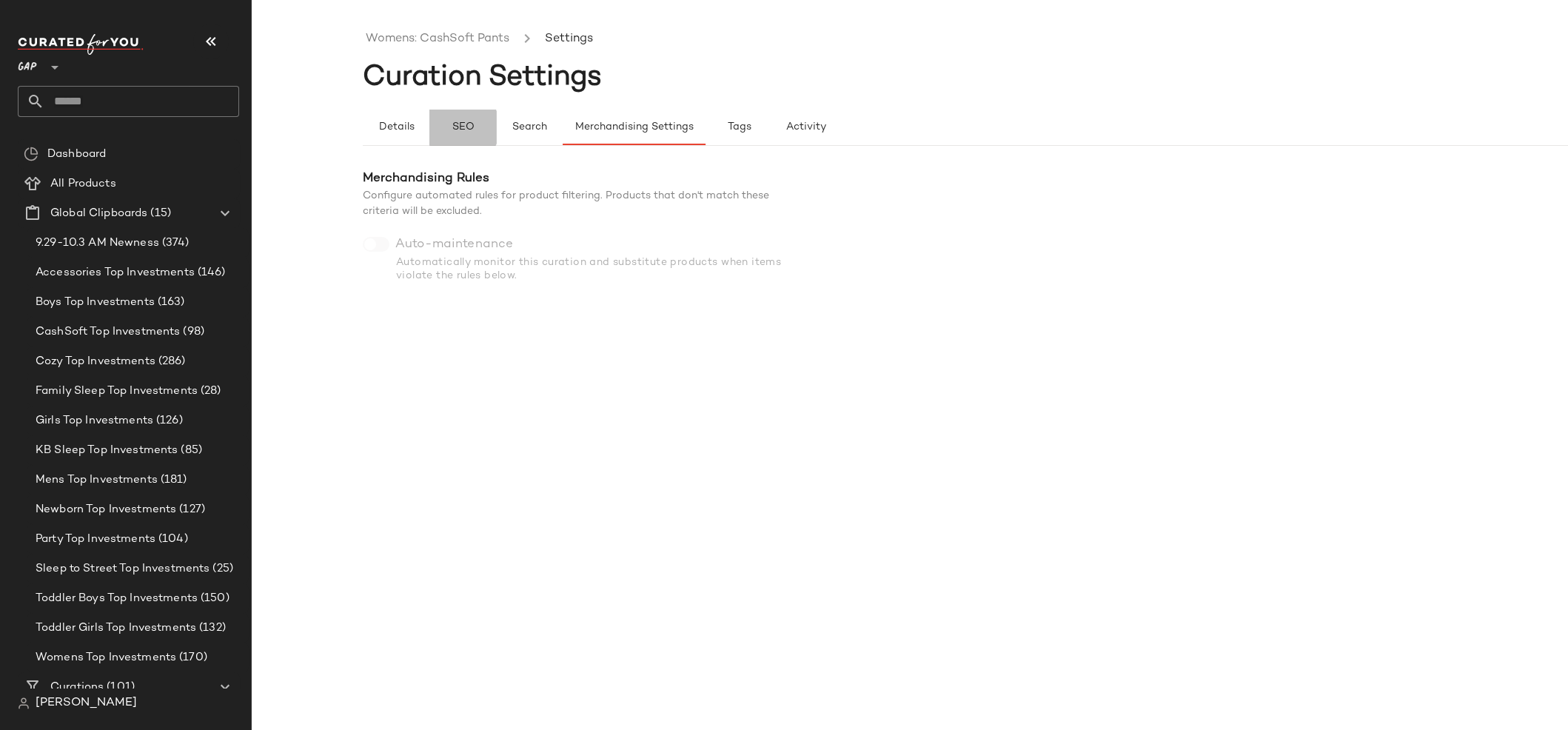
click at [464, 126] on span "SEO" at bounding box center [463, 127] width 23 height 12
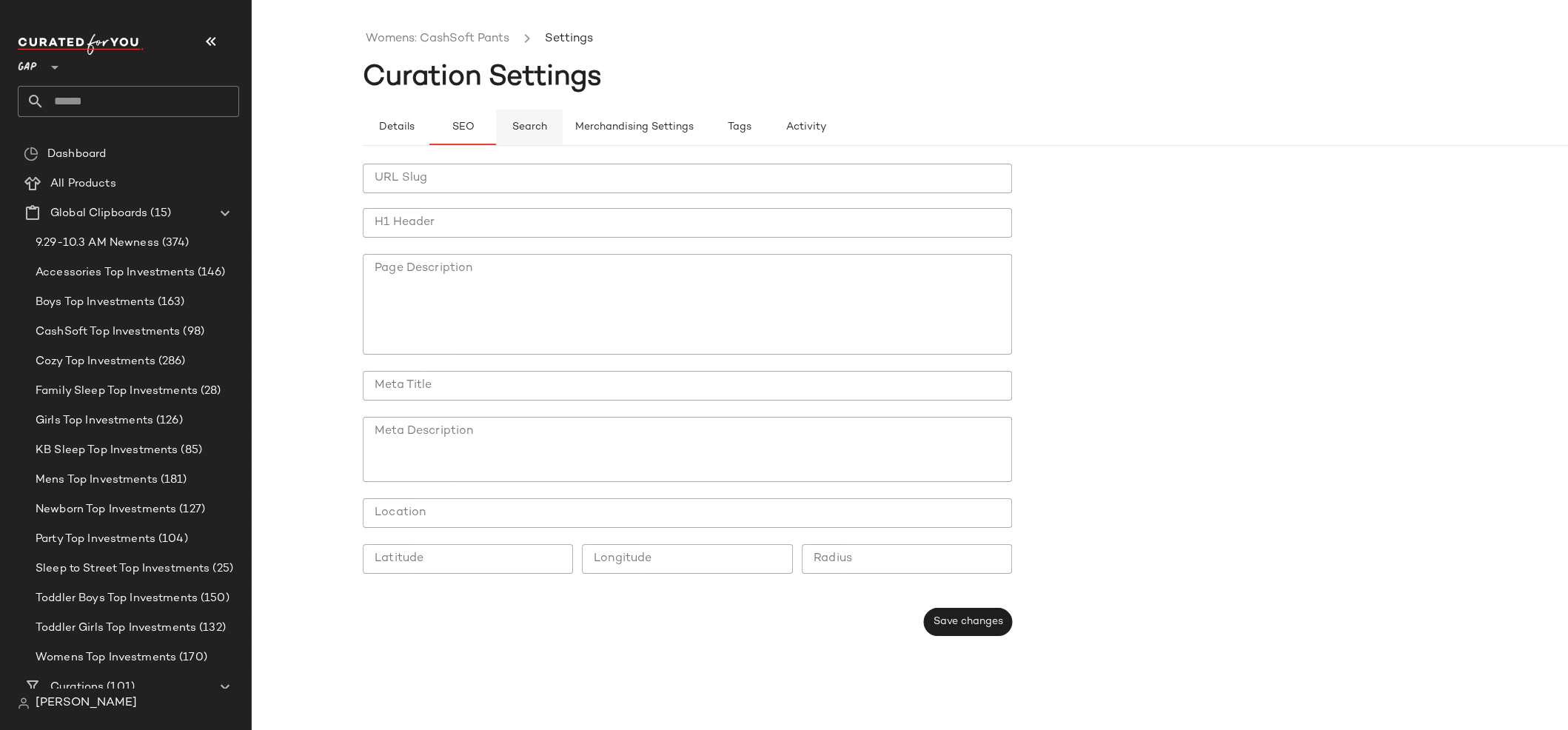
click at [543, 128] on span "Search" at bounding box center [528, 127] width 36 height 12
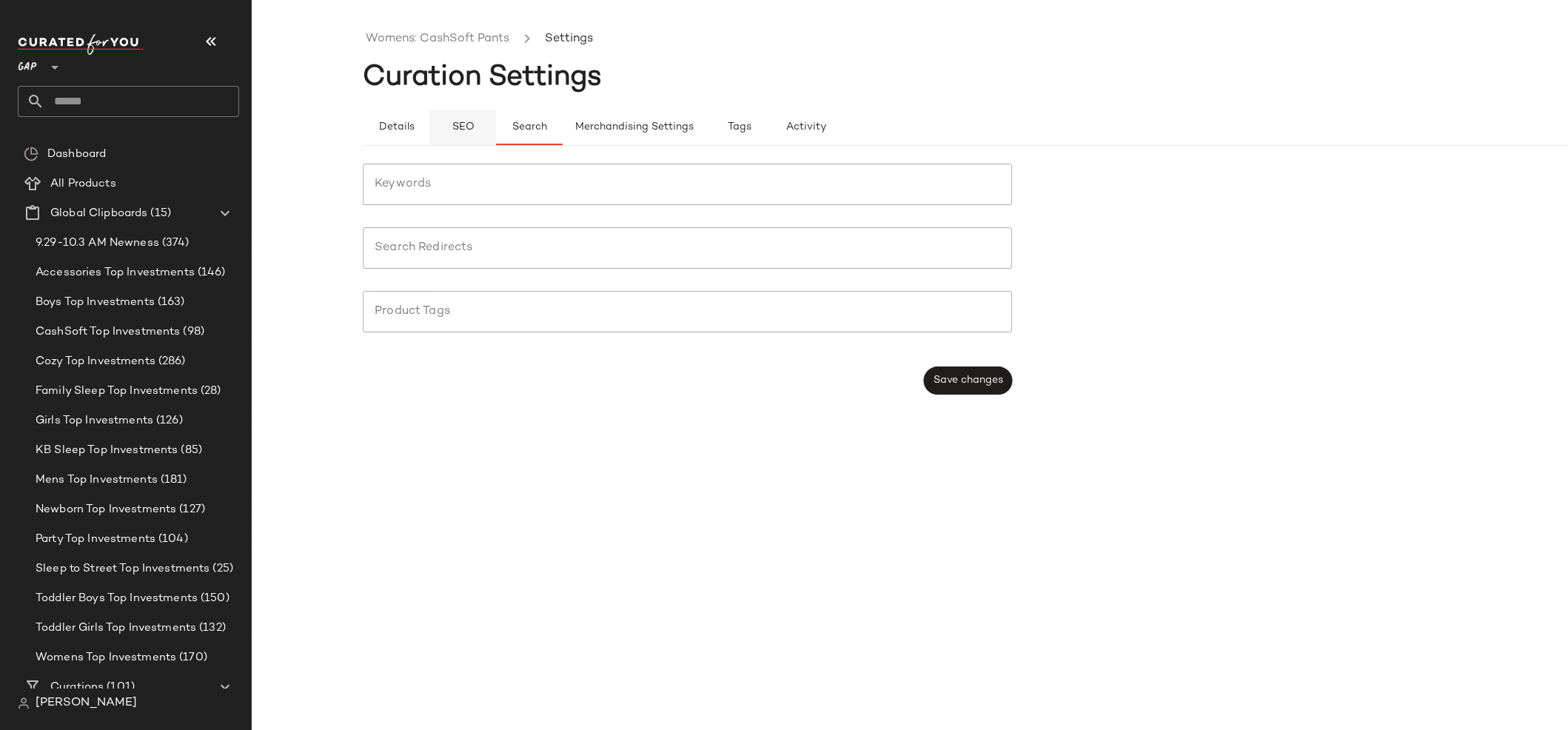
click at [460, 132] on span "SEO" at bounding box center [463, 127] width 23 height 12
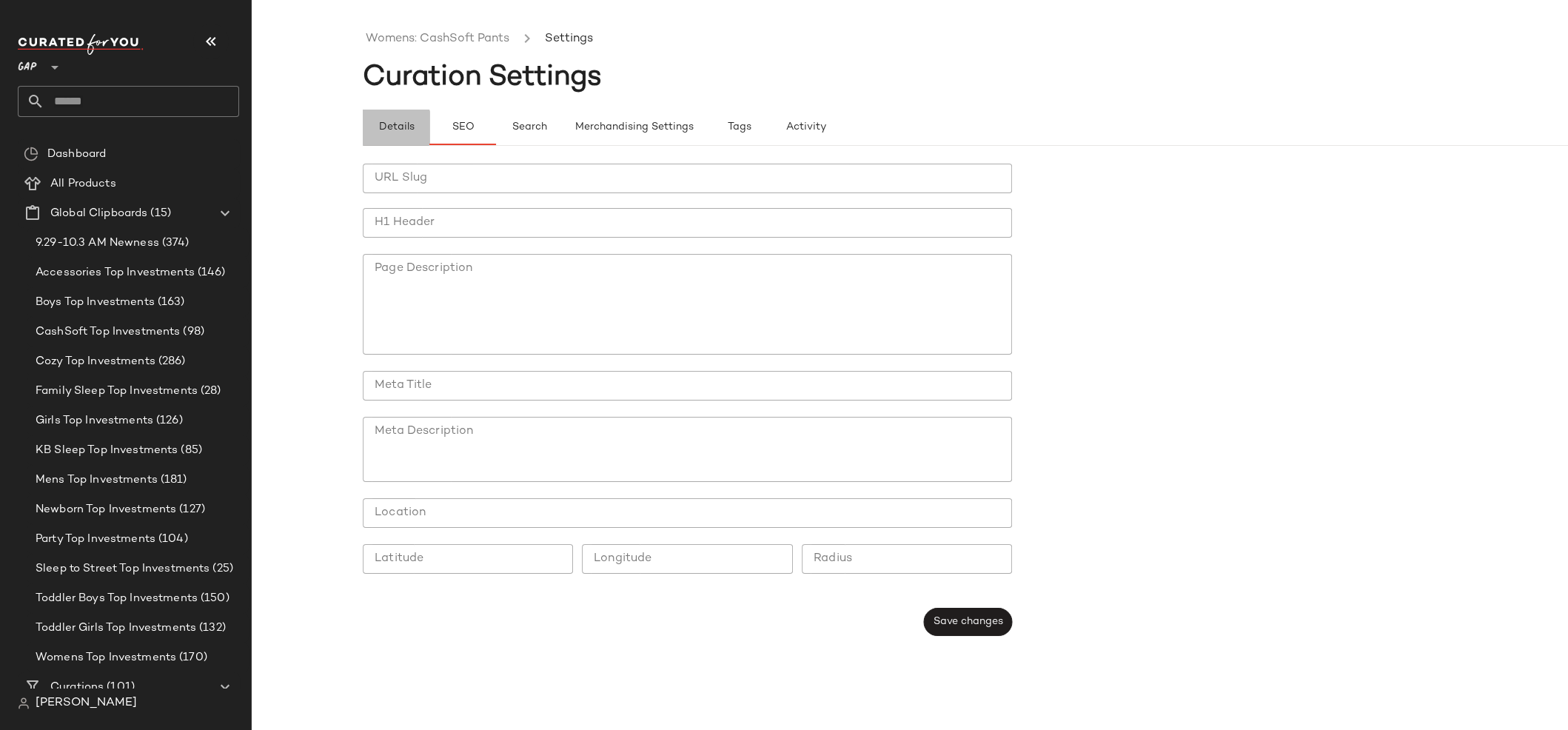
click at [399, 131] on span "Details" at bounding box center [395, 127] width 36 height 12
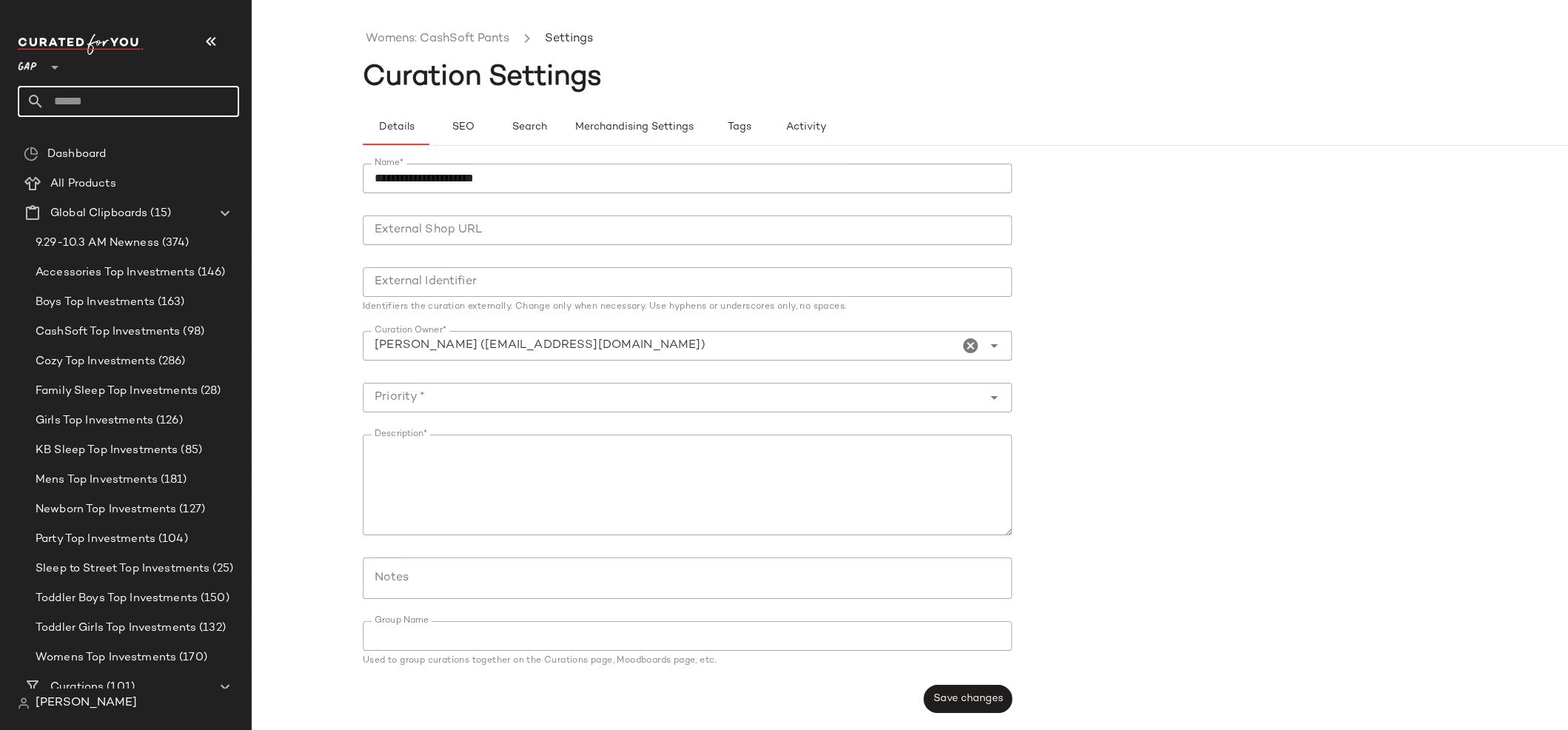
click at [172, 98] on input "text" at bounding box center [141, 102] width 195 height 31
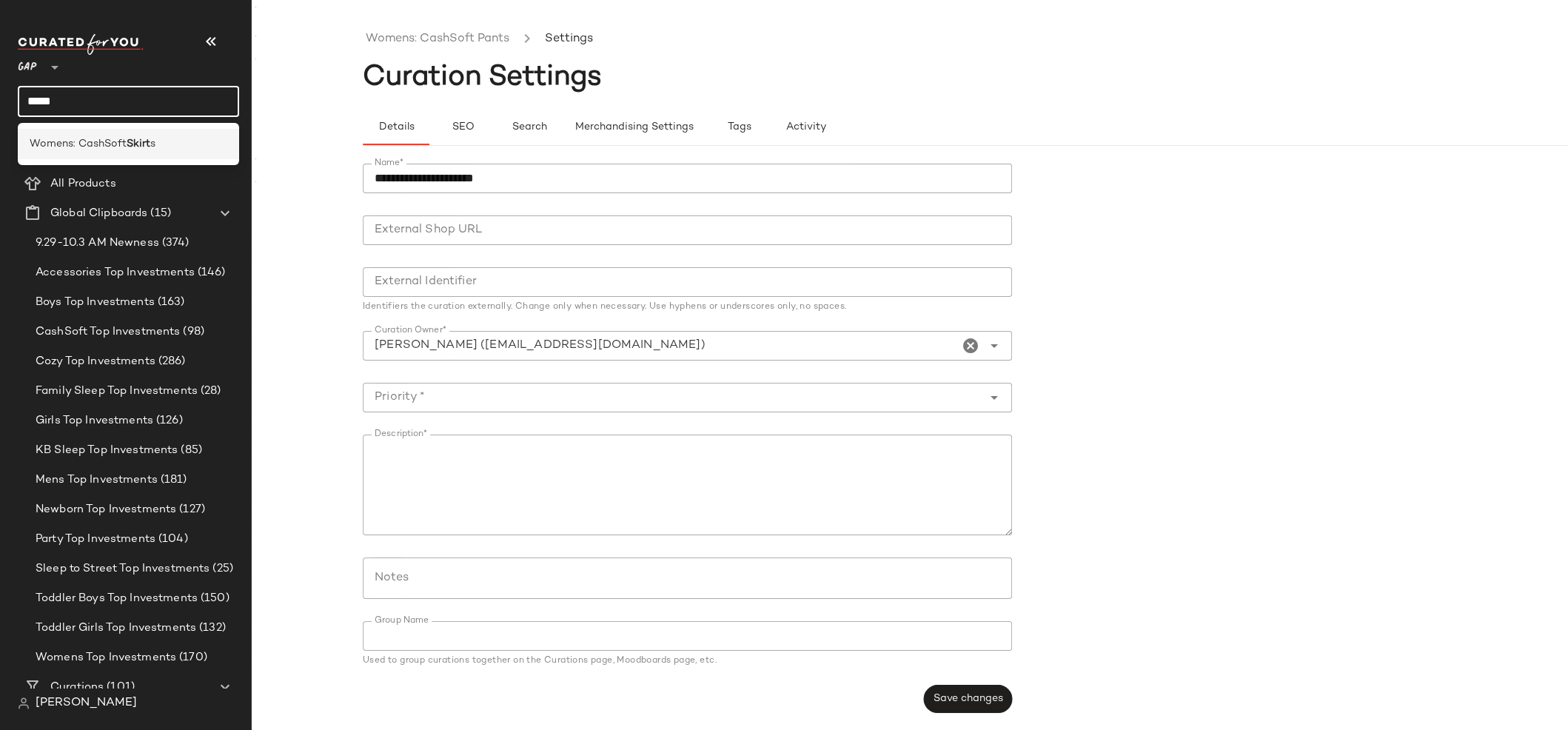
type input "*****"
click at [180, 147] on div "Womens: CashSoft Skirt s" at bounding box center [129, 144] width 197 height 15
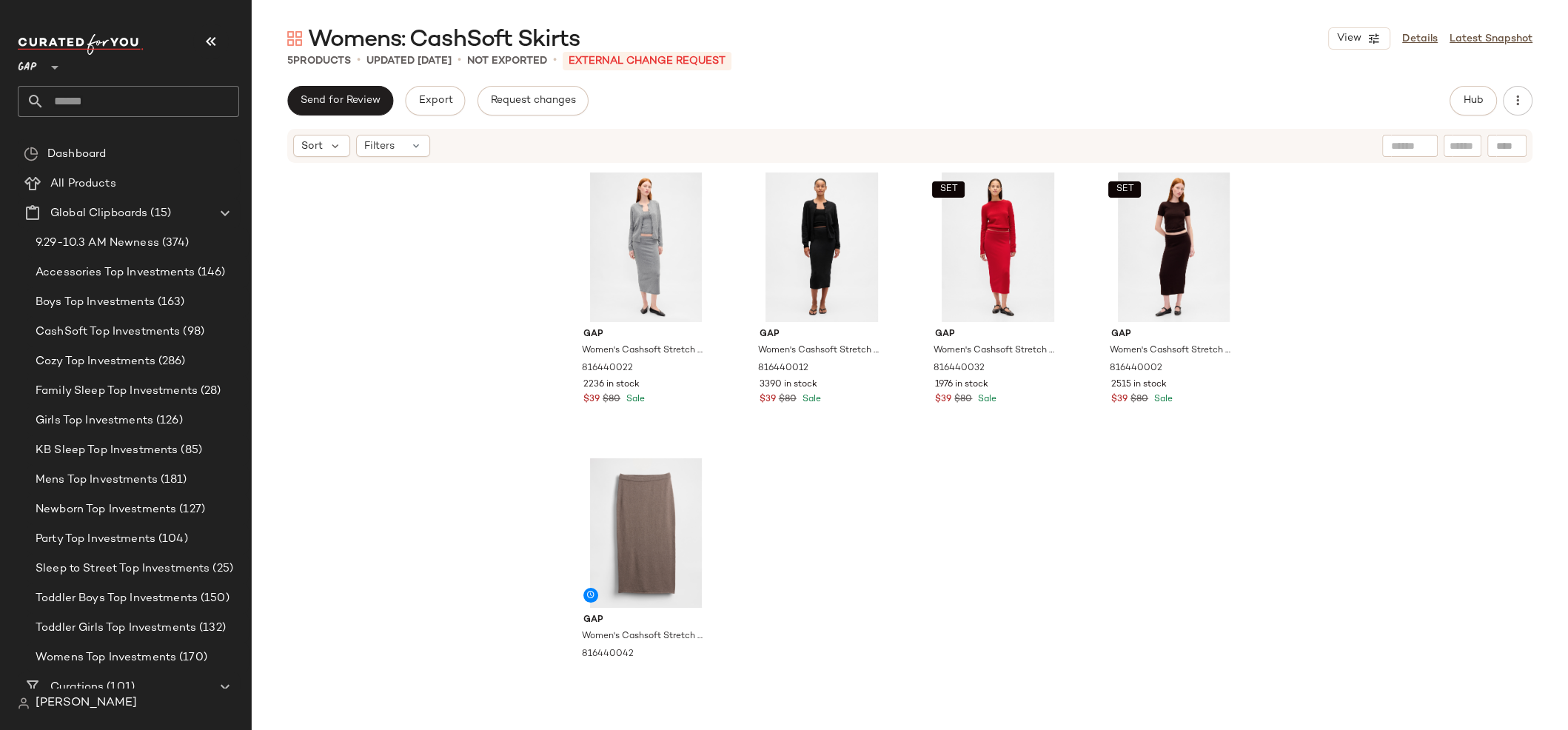
click at [119, 95] on input "text" at bounding box center [141, 102] width 195 height 31
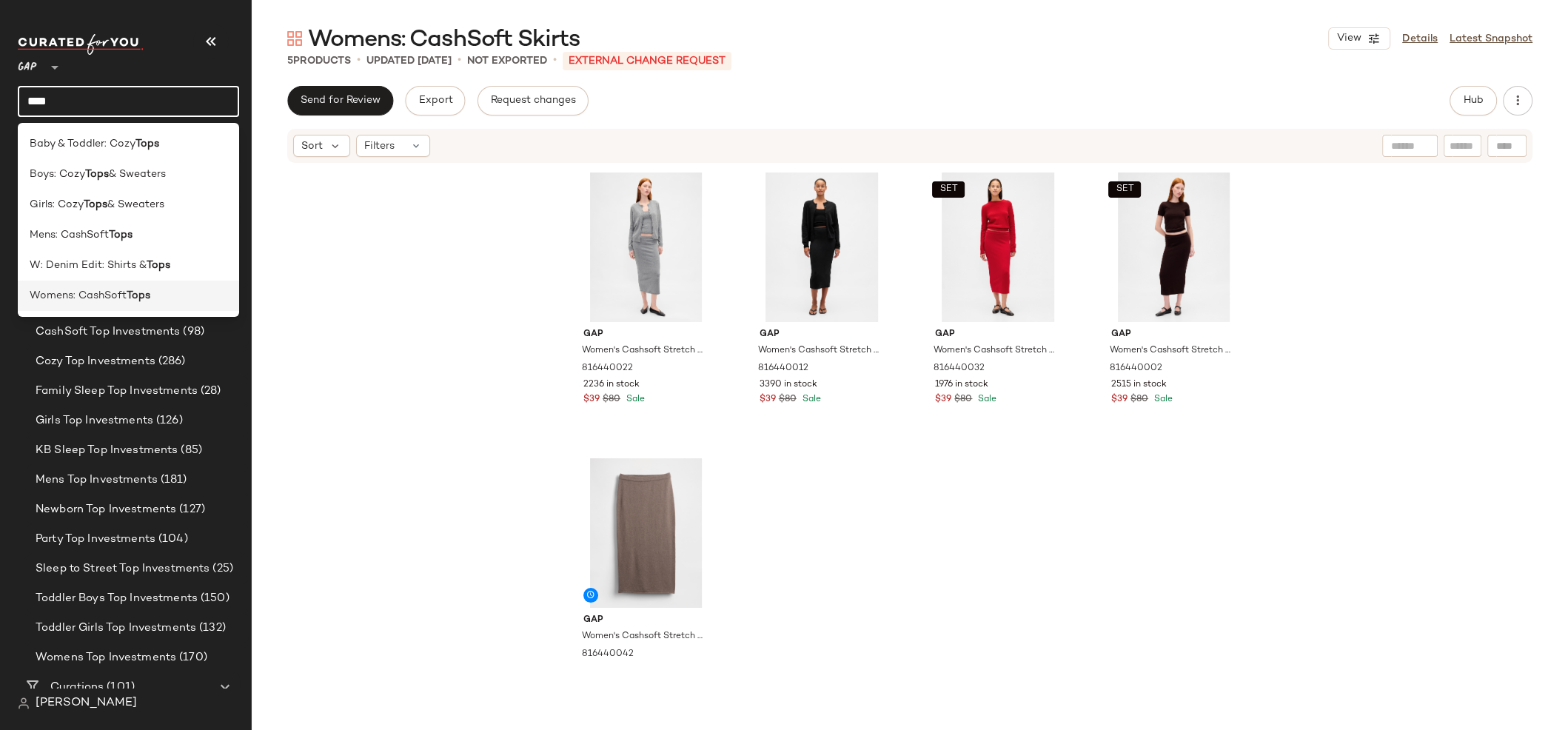
type input "****"
click at [151, 289] on div "Womens: CashSoft Tops" at bounding box center [129, 295] width 197 height 15
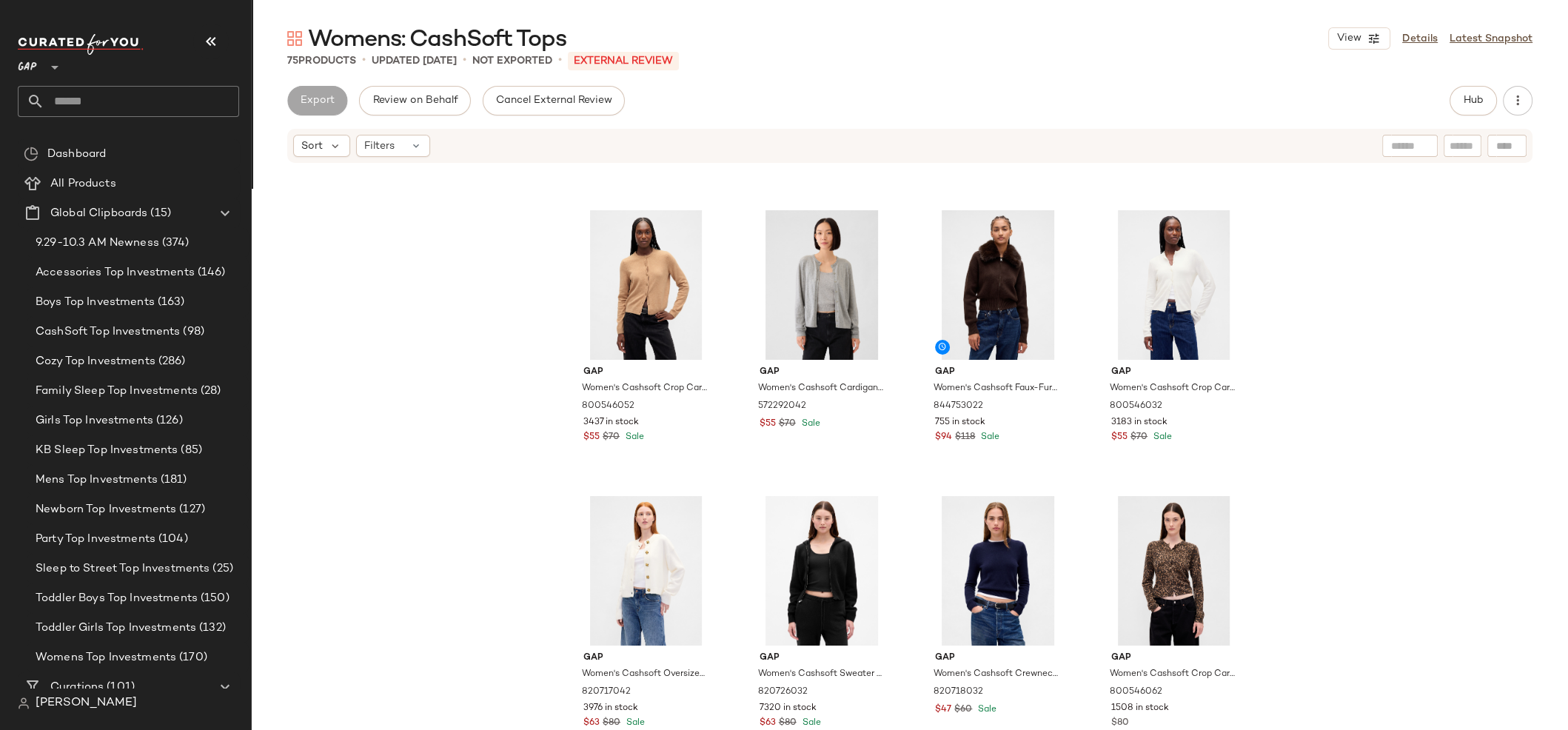
scroll to position [175, 0]
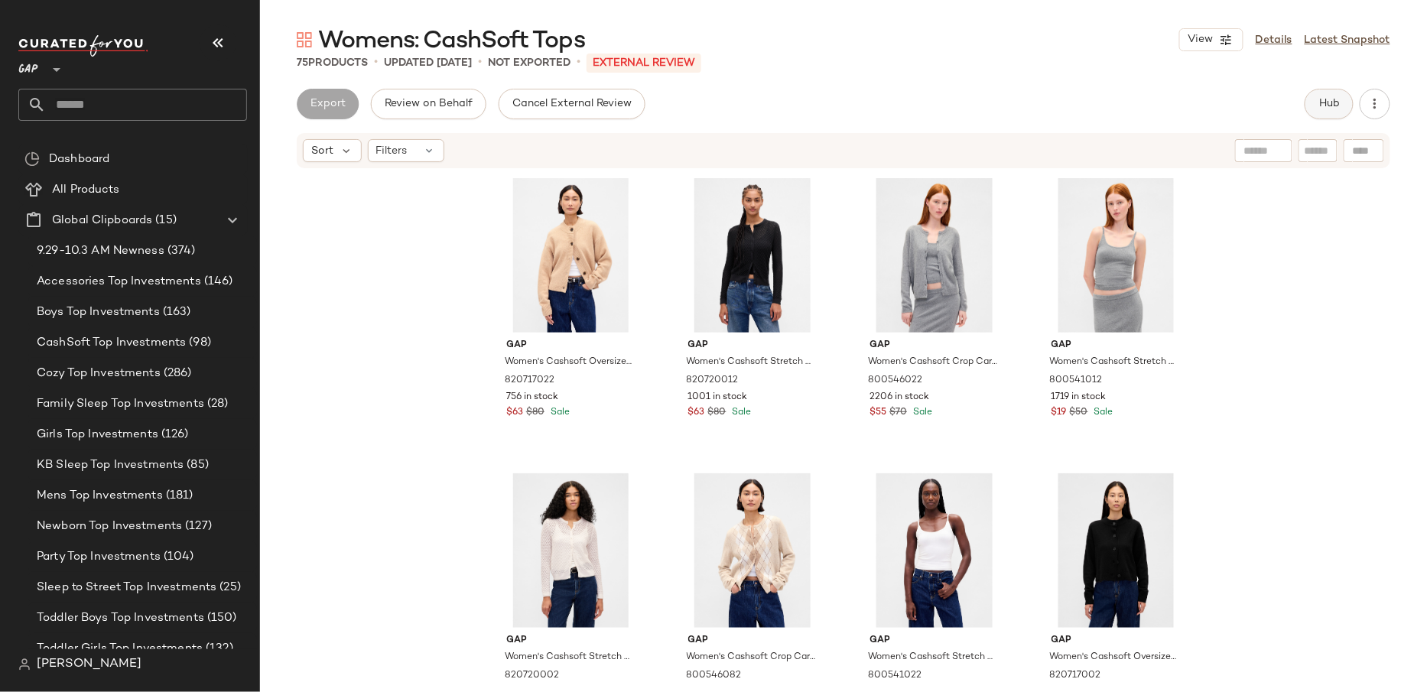
click at [1348, 97] on button "Hub" at bounding box center [1329, 104] width 49 height 31
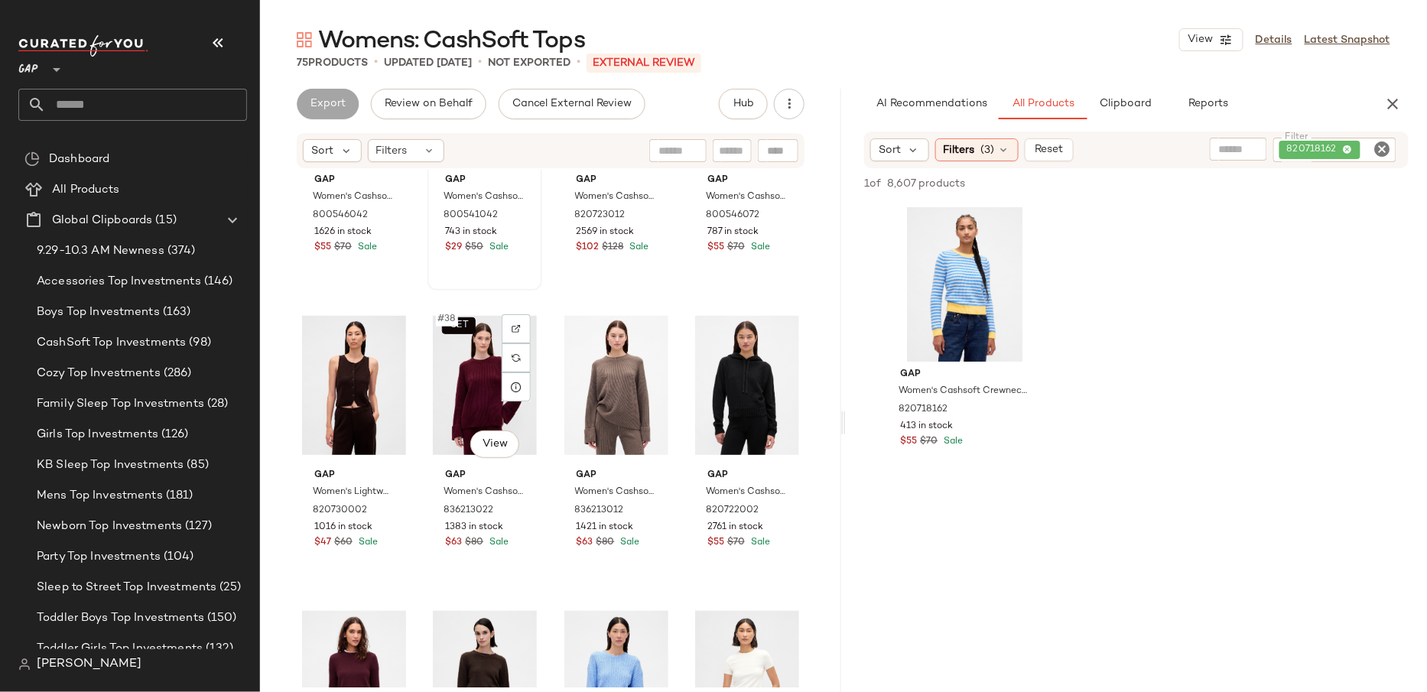
scroll to position [2239, 0]
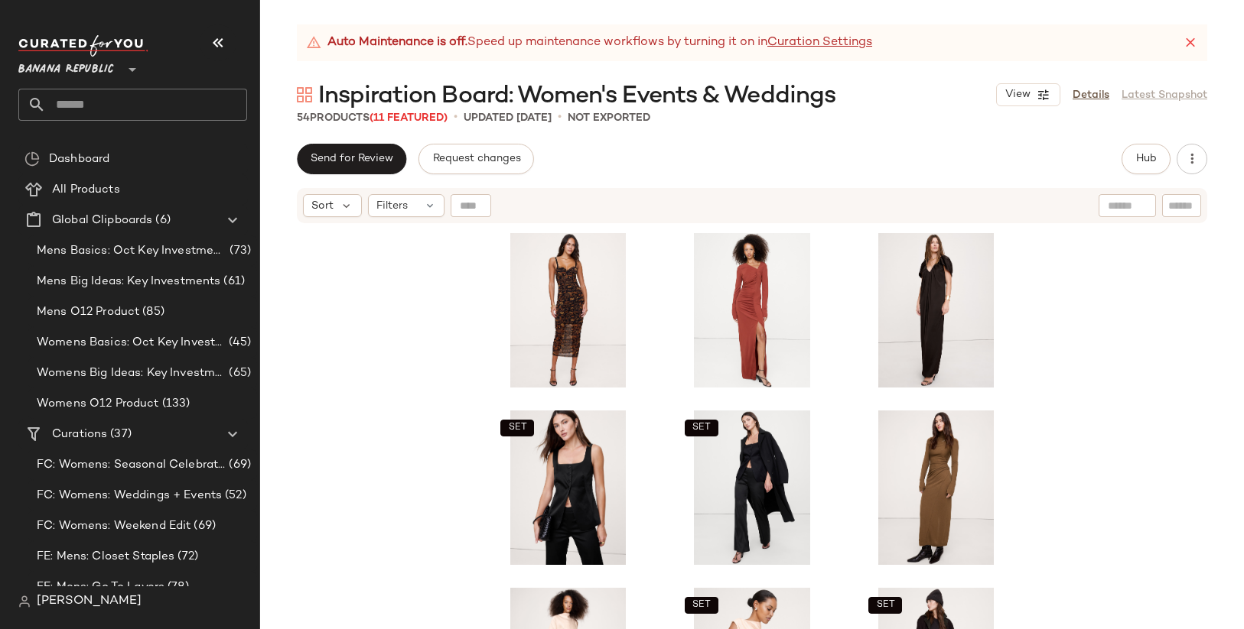
scroll to position [423, 0]
